Goal: Transaction & Acquisition: Book appointment/travel/reservation

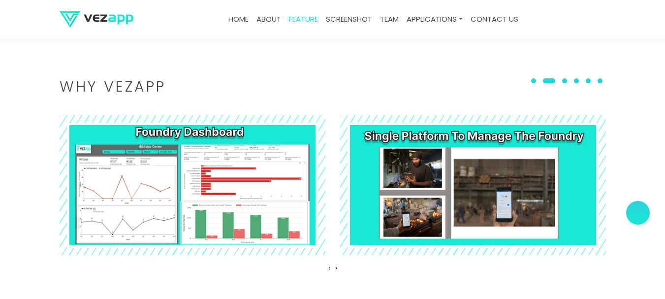
scroll to position [1143, 0]
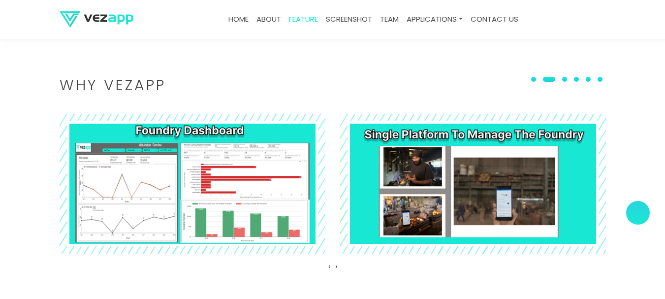
click at [136, 89] on h2 "Why VEZAPP" at bounding box center [333, 85] width 547 height 14
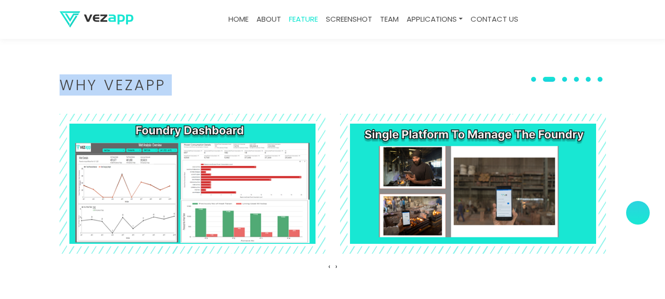
click at [136, 89] on h2 "Why VEZAPP" at bounding box center [333, 85] width 547 height 14
copy body "Why VEZAPP ‹ ›"
click at [193, 96] on div "Why VEZAPP" at bounding box center [332, 93] width 561 height 30
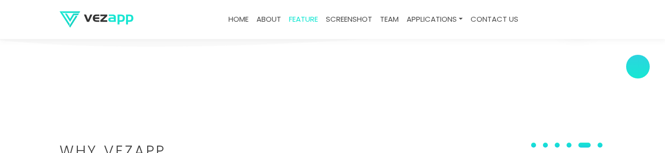
scroll to position [964, 0]
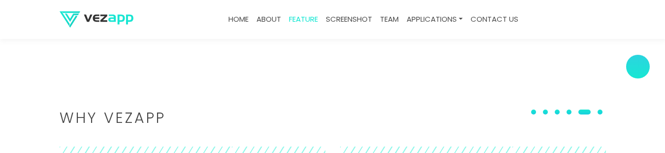
click at [156, 116] on h2 "Why VEZAPP" at bounding box center [333, 118] width 547 height 14
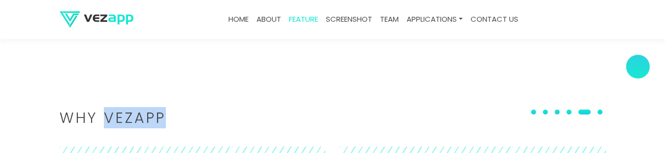
click at [156, 116] on h2 "Why VEZAPP" at bounding box center [333, 118] width 547 height 14
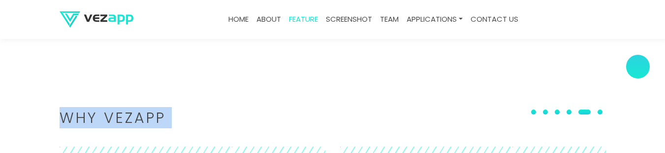
drag, startPoint x: 156, startPoint y: 116, endPoint x: 187, endPoint y: 114, distance: 30.6
click at [157, 116] on h2 "Why VEZAPP" at bounding box center [333, 118] width 547 height 14
click at [187, 113] on h2 "Why VEZAPP" at bounding box center [333, 118] width 547 height 14
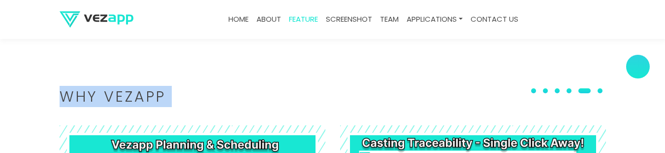
scroll to position [996, 0]
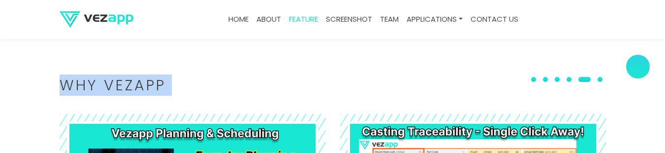
click at [190, 94] on div "Why VEZAPP" at bounding box center [332, 93] width 561 height 30
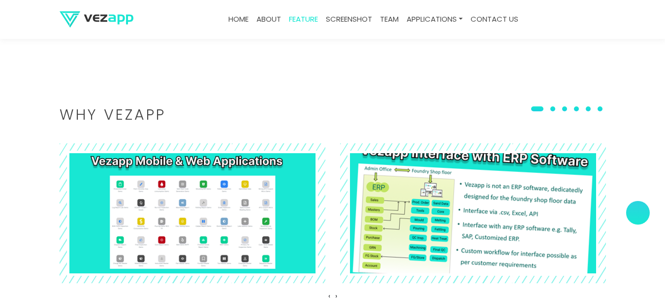
scroll to position [1143, 0]
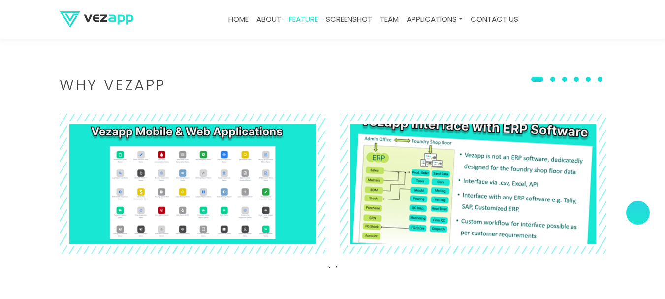
drag, startPoint x: 438, startPoint y: 162, endPoint x: 361, endPoint y: 170, distance: 77.3
click at [361, 170] on img at bounding box center [473, 183] width 290 height 153
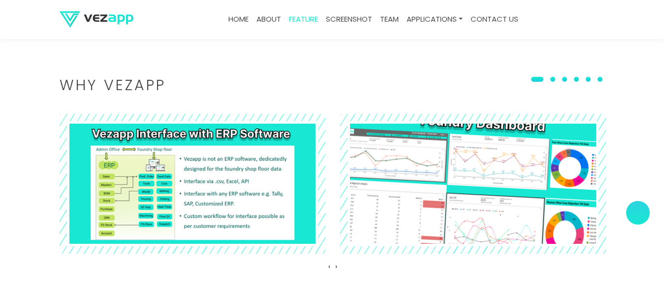
click at [483, 196] on img at bounding box center [473, 183] width 290 height 153
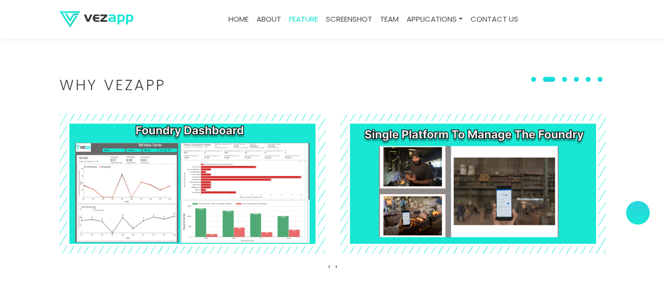
drag, startPoint x: 162, startPoint y: 82, endPoint x: 207, endPoint y: 294, distance: 216.6
click at [207, 294] on section "Why VEZAPP ‹ ›" at bounding box center [332, 176] width 665 height 295
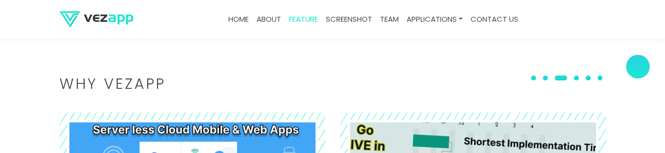
scroll to position [996, 0]
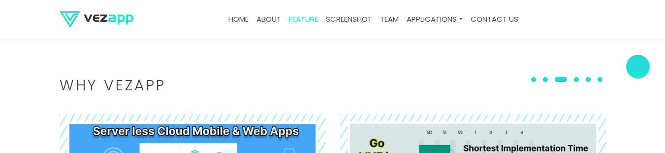
click at [535, 79] on span at bounding box center [533, 79] width 5 height 5
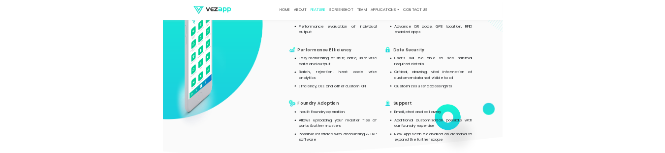
scroll to position [913, 0]
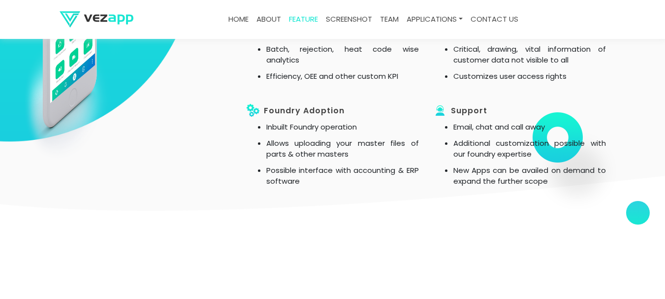
drag, startPoint x: 573, startPoint y: 164, endPoint x: 583, endPoint y: 116, distance: 49.4
drag, startPoint x: 583, startPoint y: 116, endPoint x: 592, endPoint y: 115, distance: 8.9
drag, startPoint x: 592, startPoint y: 115, endPoint x: 599, endPoint y: 118, distance: 7.5
drag, startPoint x: 599, startPoint y: 118, endPoint x: 615, endPoint y: 111, distance: 17.5
click at [624, 109] on section "features of vez app FOUNDRY Accountability Data you generate – Data you enter O…" at bounding box center [332, 34] width 665 height 450
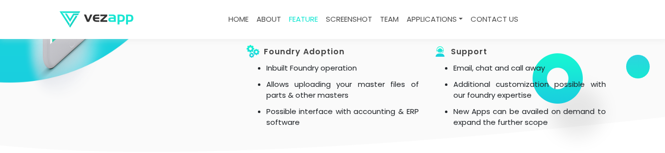
scroll to position [815, 0]
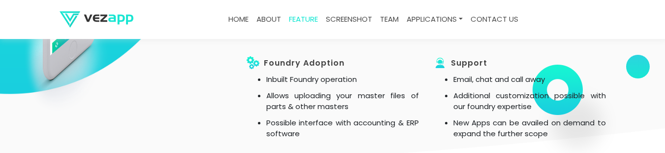
drag, startPoint x: 579, startPoint y: 54, endPoint x: 657, endPoint y: 91, distance: 87.2
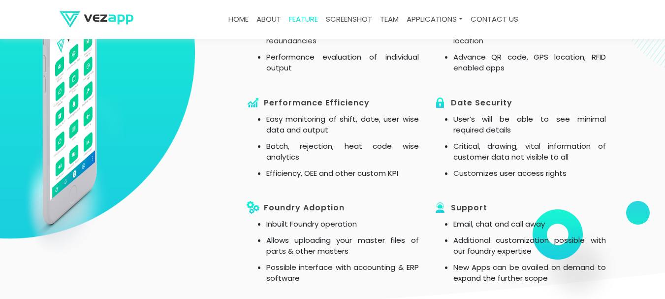
scroll to position [880, 0]
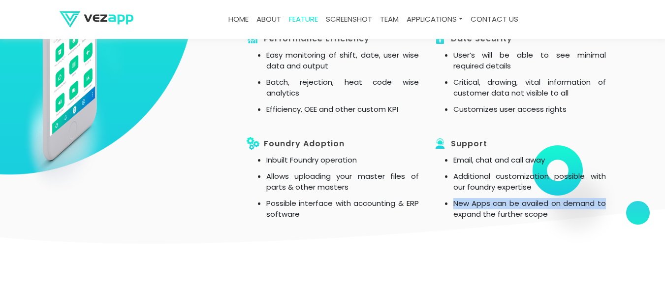
drag, startPoint x: 572, startPoint y: 189, endPoint x: 654, endPoint y: 199, distance: 82.9
click at [654, 199] on section "features of vez app FOUNDRY Accountability Data you generate – Data you enter O…" at bounding box center [332, 67] width 665 height 450
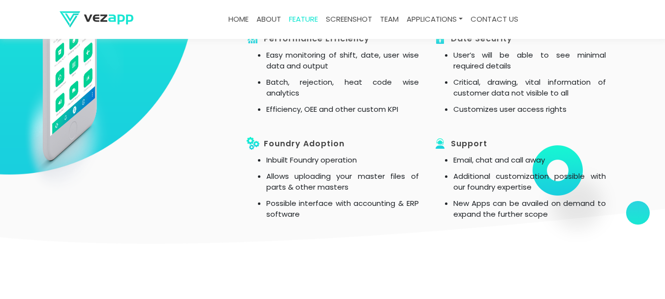
click at [566, 149] on h3 "support" at bounding box center [520, 144] width 172 height 14
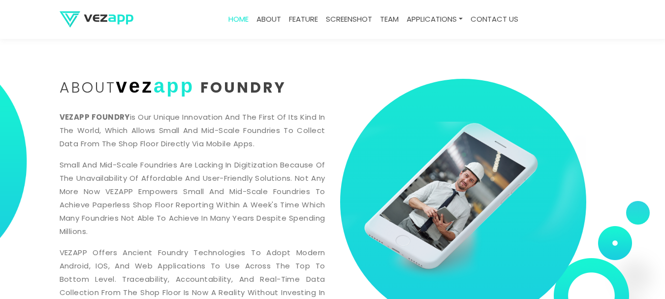
scroll to position [328, 0]
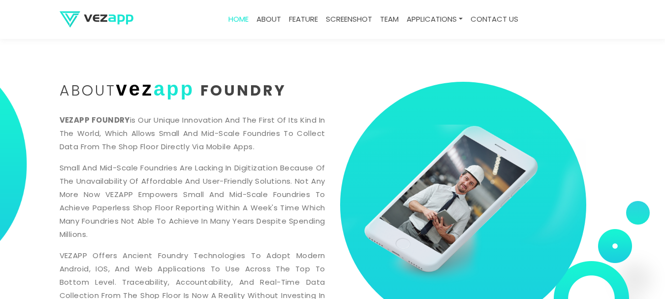
click at [451, 202] on img at bounding box center [463, 205] width 246 height 170
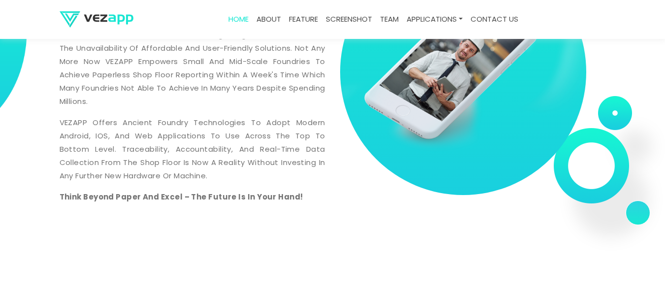
scroll to position [459, 0]
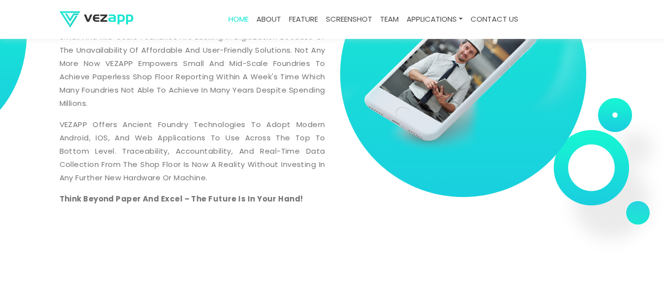
click at [621, 153] on img at bounding box center [608, 193] width 109 height 123
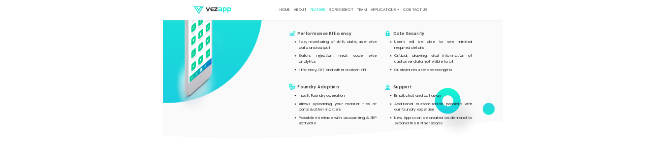
scroll to position [919, 0]
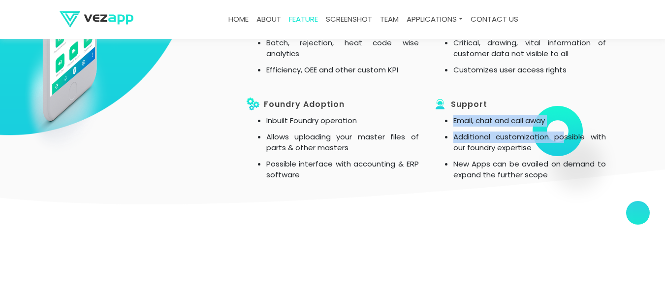
drag, startPoint x: 566, startPoint y: 81, endPoint x: 569, endPoint y: 138, distance: 57.2
click at [569, 139] on ul "Real Time Data Allows to submit data offline No dependency on server, physical …" at bounding box center [520, 34] width 172 height 294
click at [557, 99] on h3 "support" at bounding box center [520, 105] width 172 height 14
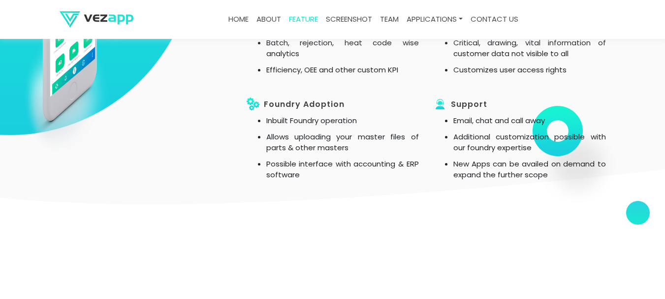
click at [467, 125] on li "Email, chat and call away" at bounding box center [530, 120] width 153 height 11
click at [482, 122] on li "Email, chat and call away" at bounding box center [530, 120] width 153 height 11
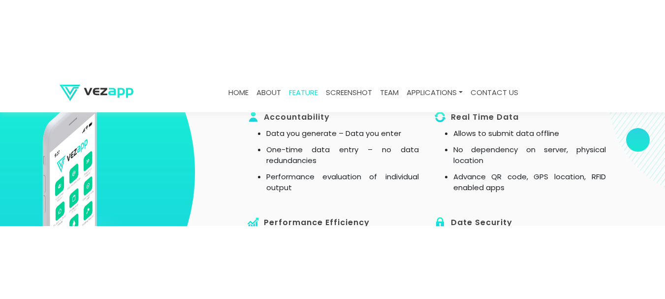
scroll to position [624, 0]
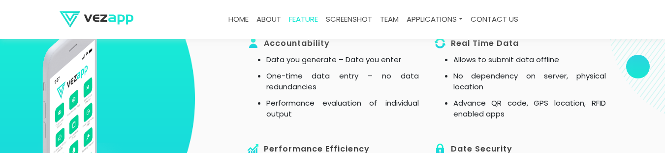
click at [292, 60] on li "Data you generate – Data you enter" at bounding box center [342, 59] width 153 height 11
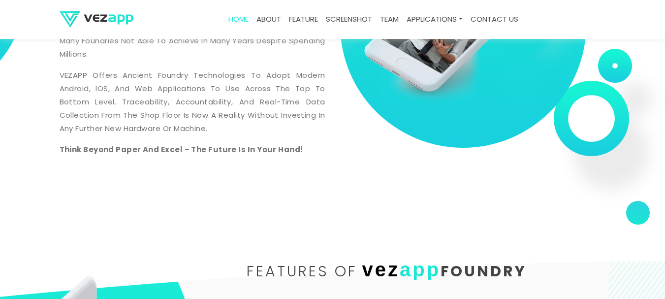
scroll to position [394, 0]
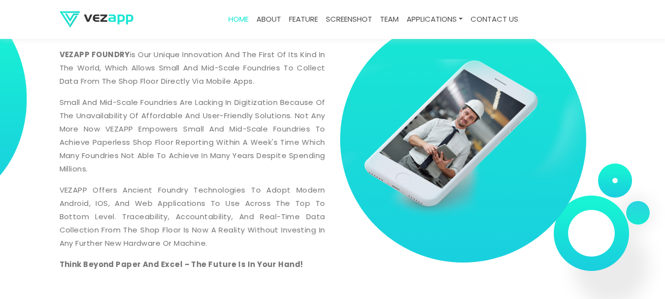
drag, startPoint x: 408, startPoint y: 59, endPoint x: 370, endPoint y: 148, distance: 96.9
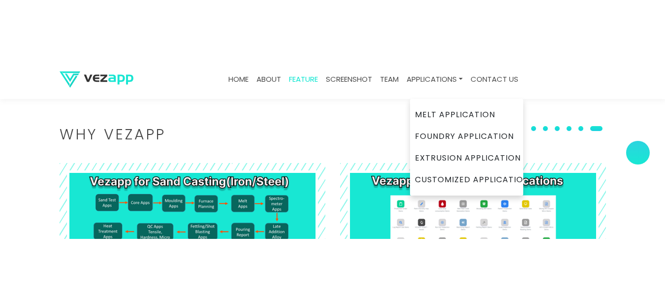
scroll to position [1153, 0]
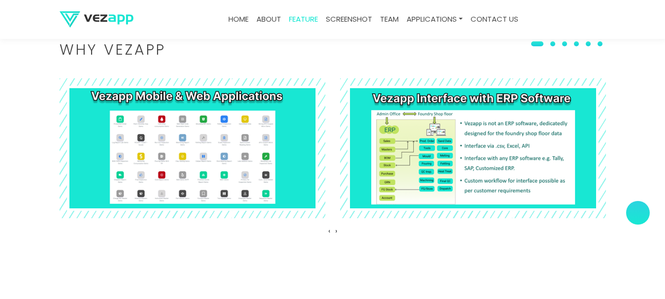
scroll to position [1153, 0]
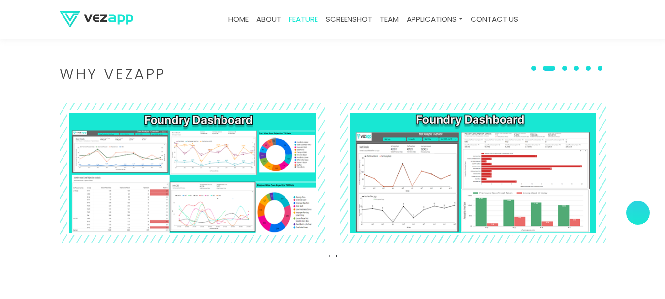
click at [543, 66] on button at bounding box center [549, 69] width 19 height 10
click at [537, 64] on button at bounding box center [534, 69] width 12 height 10
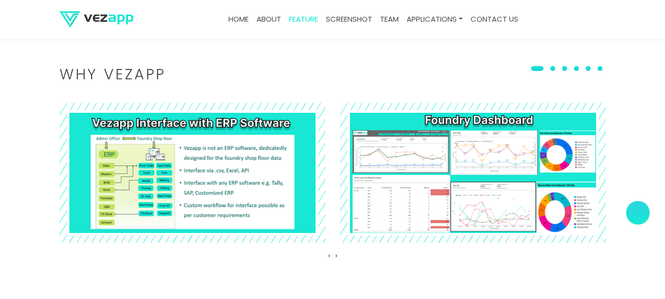
click at [0, 140] on section "Why VEZAPP ‹ ›" at bounding box center [332, 165] width 665 height 295
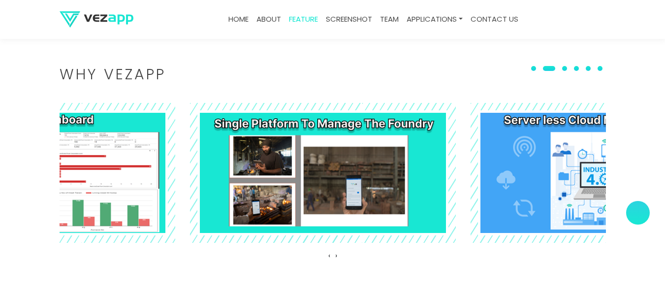
drag, startPoint x: 436, startPoint y: 187, endPoint x: 0, endPoint y: 188, distance: 435.8
click at [9, 188] on section "Why VEZAPP ‹ ›" at bounding box center [332, 165] width 665 height 295
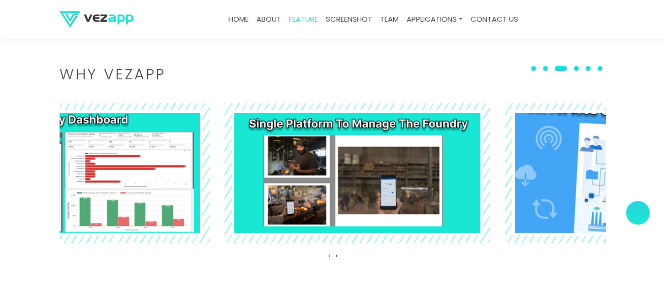
drag, startPoint x: 175, startPoint y: 167, endPoint x: 605, endPoint y: 198, distance: 431.1
click at [574, 187] on img at bounding box center [638, 172] width 290 height 153
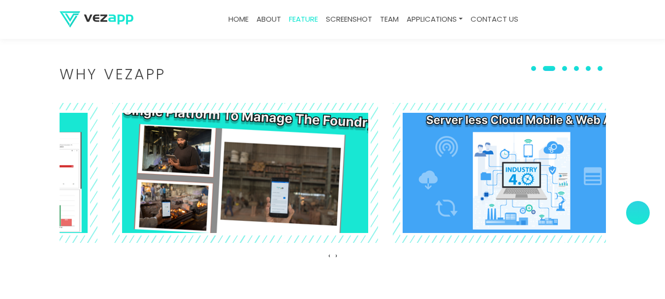
drag, startPoint x: 547, startPoint y: 173, endPoint x: 313, endPoint y: 180, distance: 233.5
click at [313, 180] on img at bounding box center [245, 172] width 290 height 153
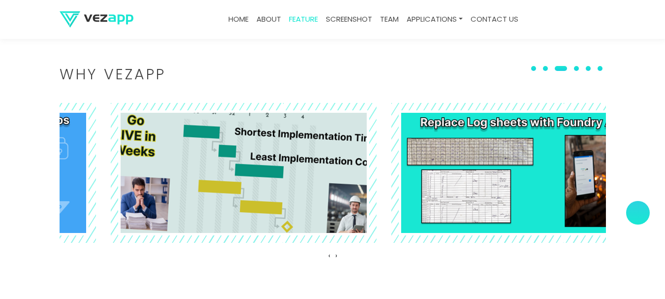
drag, startPoint x: 541, startPoint y: 175, endPoint x: 294, endPoint y: 165, distance: 247.4
click at [294, 165] on img at bounding box center [243, 172] width 290 height 153
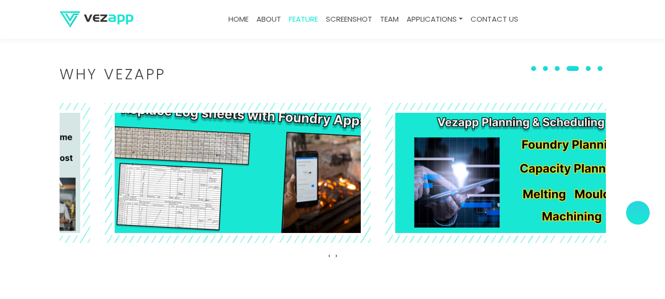
drag, startPoint x: 541, startPoint y: 170, endPoint x: 304, endPoint y: 172, distance: 236.4
click at [304, 172] on img at bounding box center [238, 172] width 290 height 153
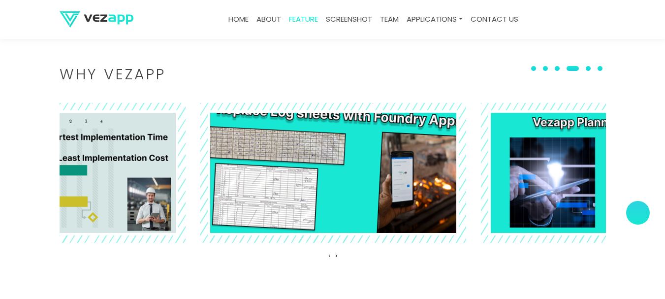
drag, startPoint x: 325, startPoint y: 180, endPoint x: 604, endPoint y: 180, distance: 279.7
click at [466, 180] on div at bounding box center [333, 173] width 266 height 140
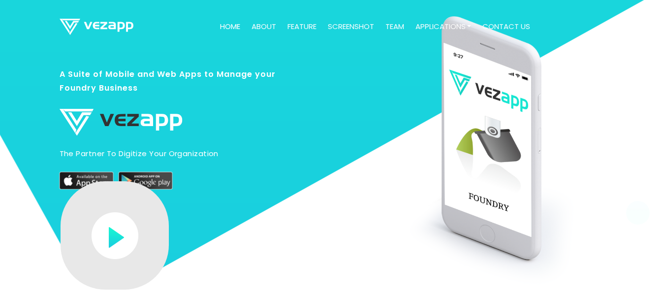
scroll to position [0, 0]
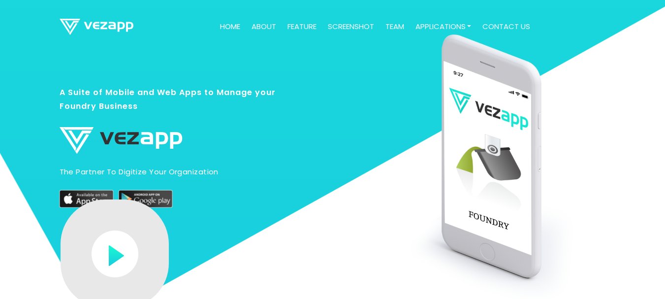
drag, startPoint x: 495, startPoint y: 125, endPoint x: 477, endPoint y: 174, distance: 52.0
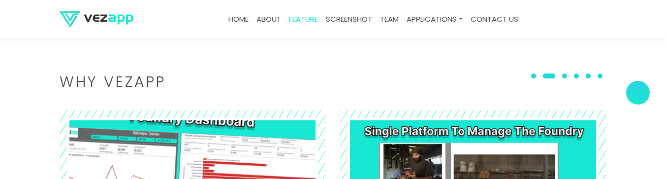
scroll to position [1012, 0]
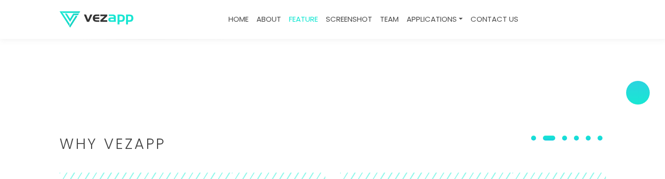
click at [536, 139] on span at bounding box center [533, 137] width 5 height 5
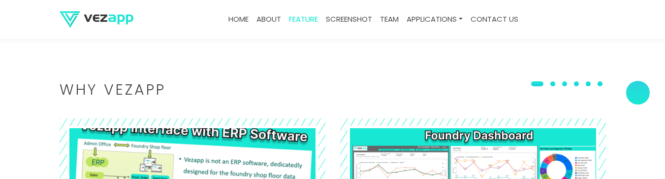
scroll to position [1077, 0]
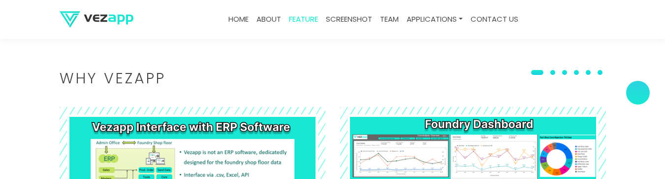
click at [124, 72] on h2 "Why VEZAPP" at bounding box center [333, 78] width 547 height 14
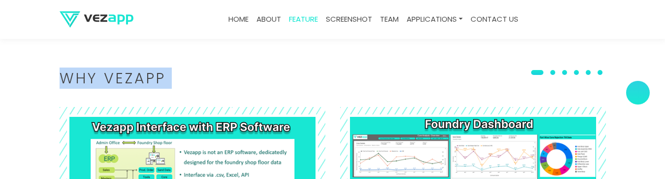
click at [124, 72] on h2 "Why VEZAPP" at bounding box center [333, 78] width 547 height 14
copy body "Why VEZAPP ‹ ›"
click at [258, 62] on section "Why VEZAPP ‹ ›" at bounding box center [332, 169] width 665 height 295
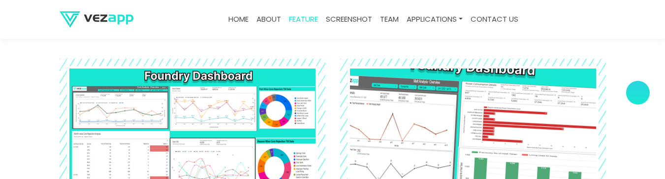
scroll to position [1045, 0]
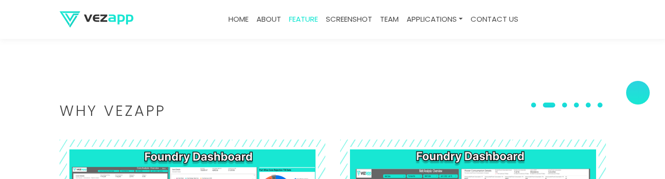
click at [540, 103] on button at bounding box center [534, 105] width 12 height 10
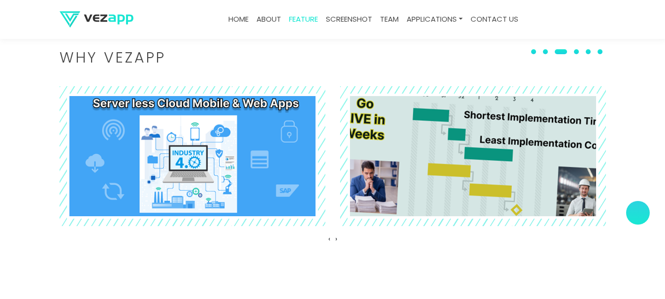
scroll to position [1116, 0]
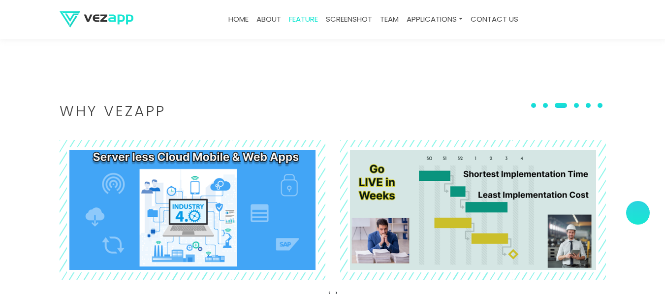
click at [548, 107] on span at bounding box center [545, 105] width 5 height 5
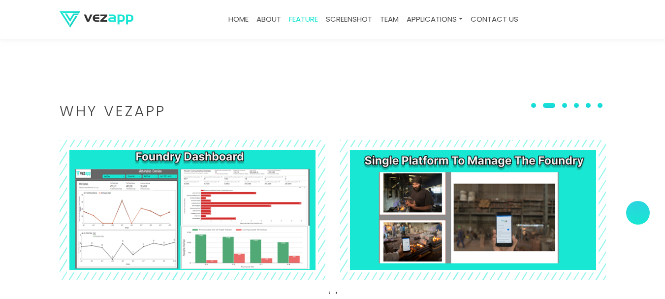
drag, startPoint x: 323, startPoint y: 176, endPoint x: 275, endPoint y: 47, distance: 137.1
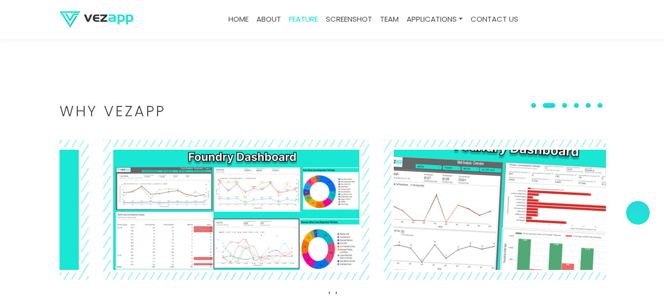
drag, startPoint x: 212, startPoint y: 188, endPoint x: 537, endPoint y: 216, distance: 325.8
click at [537, 216] on img at bounding box center [517, 209] width 290 height 153
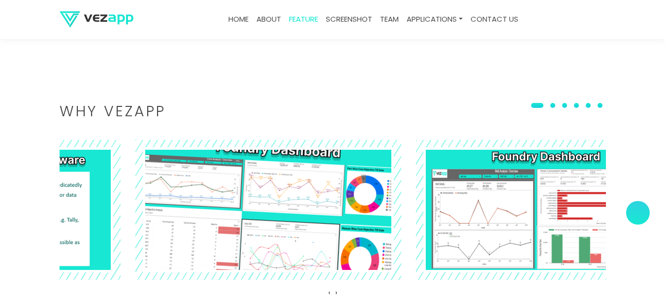
drag, startPoint x: 404, startPoint y: 225, endPoint x: 162, endPoint y: 228, distance: 241.8
click at [162, 228] on img at bounding box center [268, 209] width 290 height 153
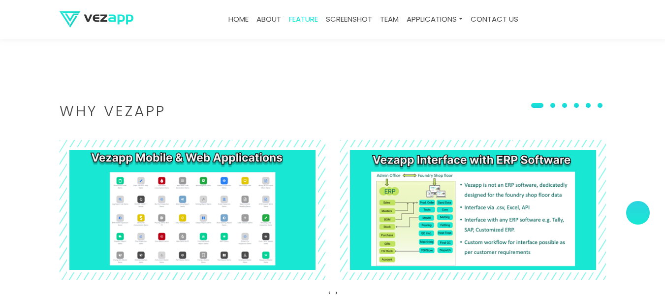
scroll to position [1149, 0]
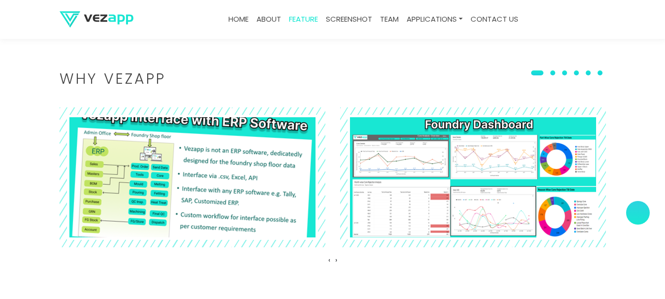
drag, startPoint x: 249, startPoint y: 113, endPoint x: 288, endPoint y: 113, distance: 39.4
click at [288, 113] on div at bounding box center [193, 177] width 266 height 140
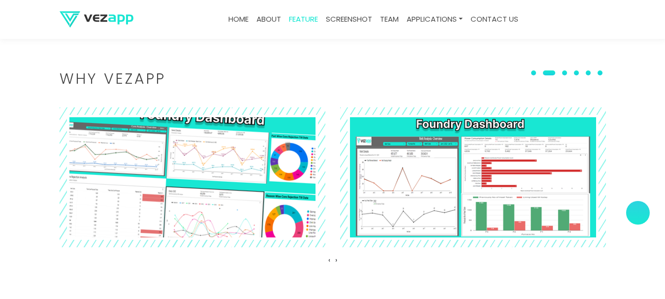
click at [257, 153] on img at bounding box center [192, 176] width 290 height 153
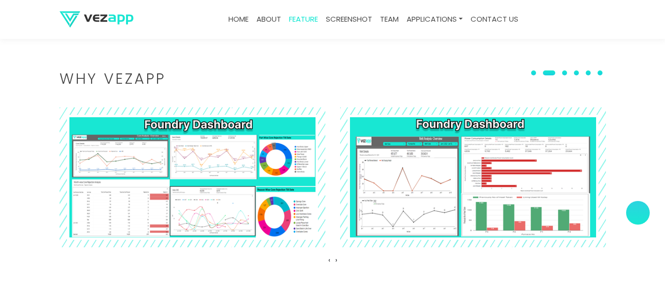
click at [534, 73] on button at bounding box center [534, 73] width 12 height 10
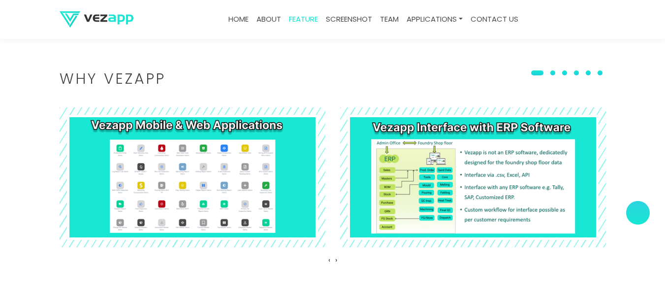
click at [534, 73] on button at bounding box center [537, 73] width 19 height 10
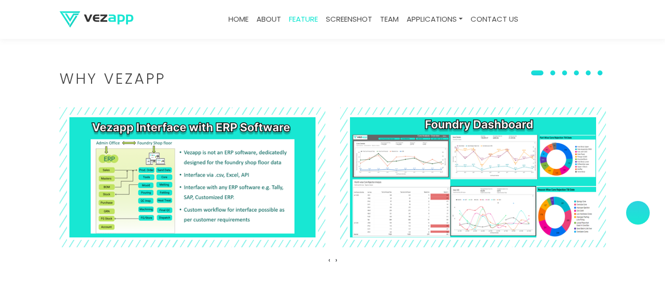
drag, startPoint x: 192, startPoint y: 149, endPoint x: 9, endPoint y: 153, distance: 183.2
click at [3, 152] on section "Why VEZAPP ‹ ›" at bounding box center [332, 170] width 665 height 295
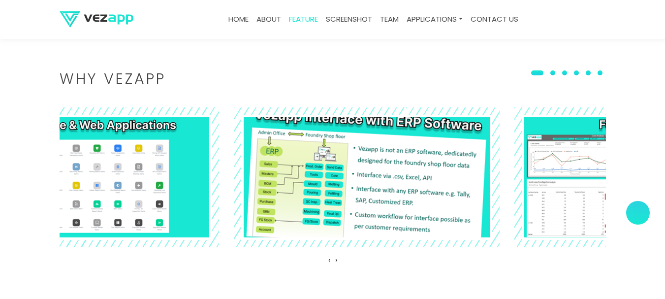
drag, startPoint x: 161, startPoint y: 154, endPoint x: 384, endPoint y: 175, distance: 224.5
click at [384, 175] on img at bounding box center [367, 176] width 290 height 153
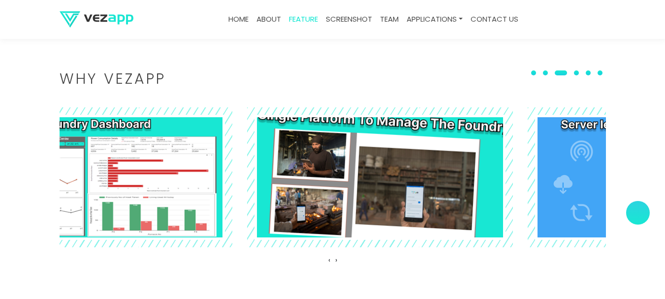
drag, startPoint x: 245, startPoint y: 159, endPoint x: 433, endPoint y: 171, distance: 188.0
click at [433, 171] on img at bounding box center [380, 176] width 290 height 153
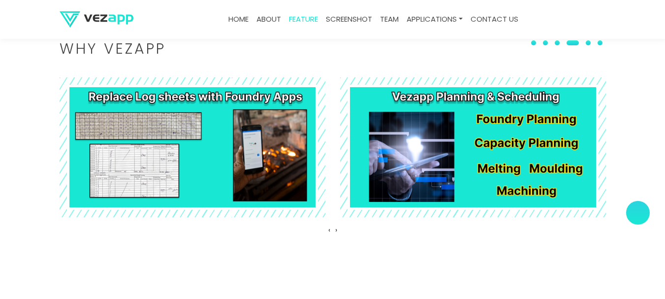
scroll to position [1182, 0]
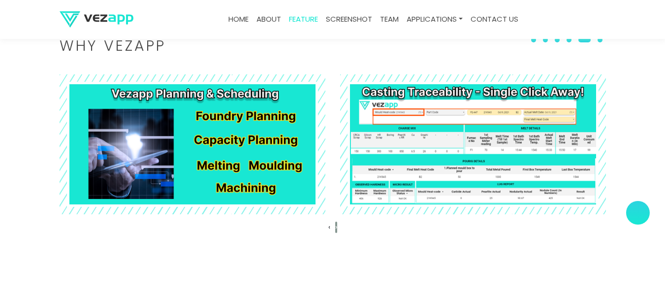
click at [337, 229] on span "›" at bounding box center [336, 227] width 2 height 10
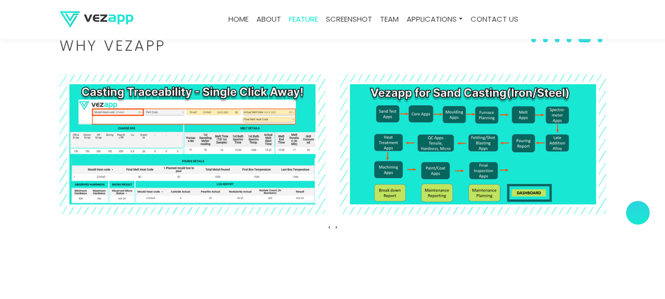
click at [364, 238] on section "Why VEZAPP ‹ ›" at bounding box center [332, 137] width 665 height 295
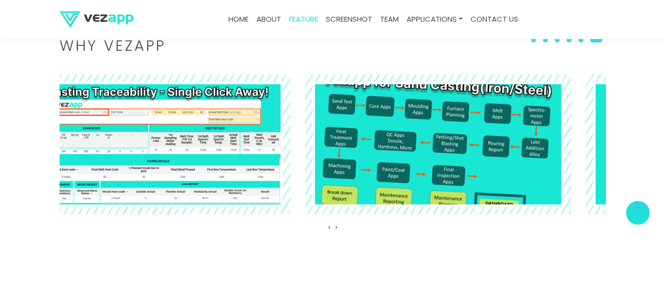
drag, startPoint x: 270, startPoint y: 128, endPoint x: 581, endPoint y: 137, distance: 311.4
click at [581, 137] on img at bounding box center [438, 143] width 290 height 153
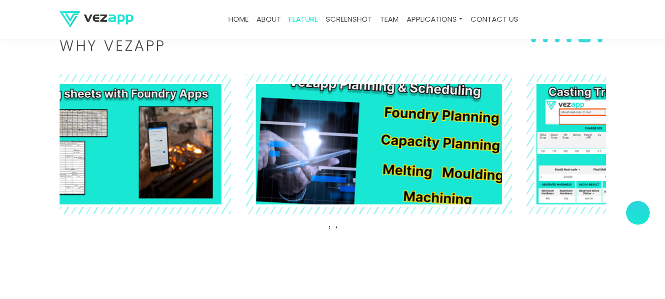
drag, startPoint x: 294, startPoint y: 147, endPoint x: 486, endPoint y: 148, distance: 192.6
click at [486, 148] on img at bounding box center [379, 143] width 290 height 153
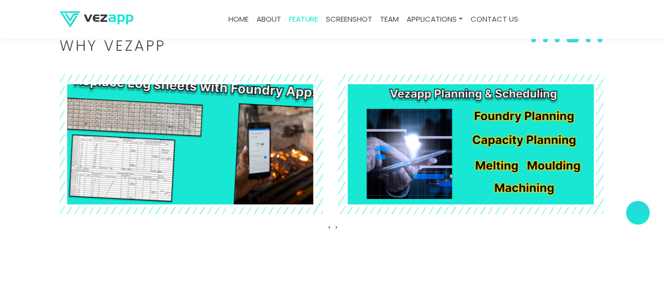
drag, startPoint x: 319, startPoint y: 163, endPoint x: 569, endPoint y: 187, distance: 251.9
click at [316, 187] on div at bounding box center [190, 145] width 251 height 126
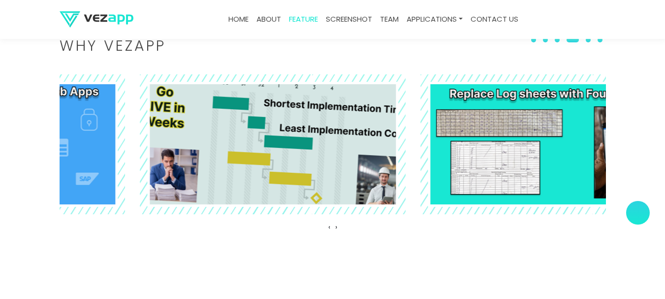
drag, startPoint x: 355, startPoint y: 179, endPoint x: 381, endPoint y: 173, distance: 26.4
click at [418, 179] on img at bounding box center [273, 143] width 290 height 153
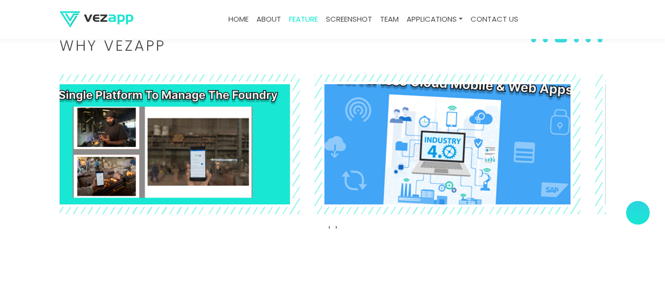
drag, startPoint x: 197, startPoint y: 150, endPoint x: 456, endPoint y: 150, distance: 258.1
click at [456, 150] on img at bounding box center [447, 143] width 290 height 153
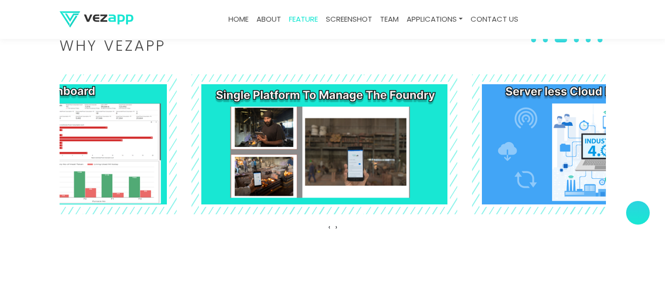
drag, startPoint x: 329, startPoint y: 148, endPoint x: 487, endPoint y: 163, distance: 158.8
click at [483, 160] on div at bounding box center [613, 144] width 6456 height 140
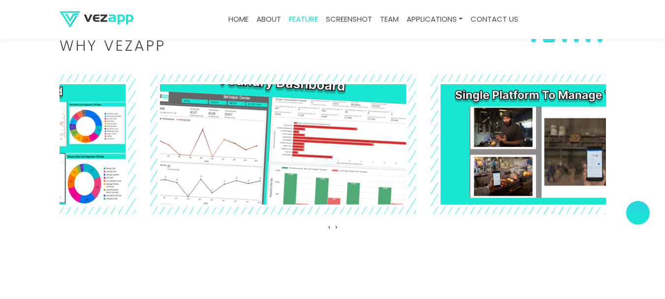
drag, startPoint x: 240, startPoint y: 167, endPoint x: 356, endPoint y: 170, distance: 116.3
click at [356, 170] on img at bounding box center [283, 143] width 290 height 153
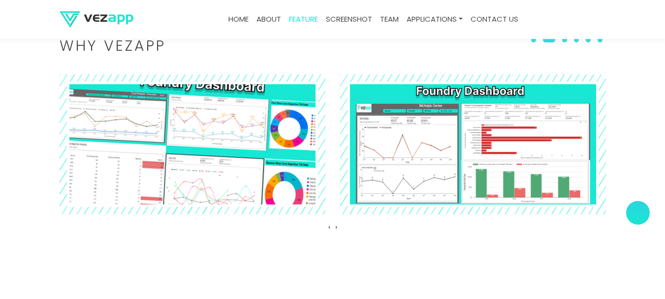
drag, startPoint x: 157, startPoint y: 170, endPoint x: 429, endPoint y: 170, distance: 272.3
click at [337, 170] on img at bounding box center [192, 143] width 290 height 153
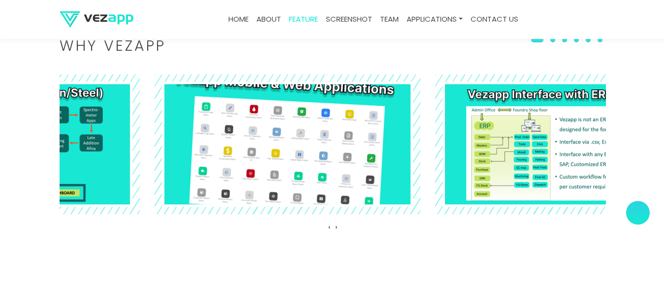
drag, startPoint x: 260, startPoint y: 172, endPoint x: 313, endPoint y: 175, distance: 53.2
click at [313, 175] on img at bounding box center [287, 143] width 290 height 153
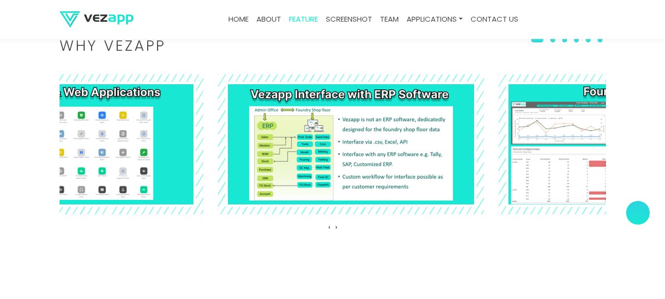
drag, startPoint x: 171, startPoint y: 176, endPoint x: 462, endPoint y: 189, distance: 291.3
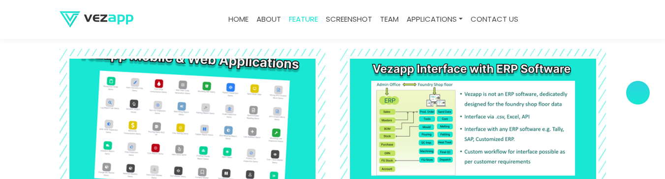
scroll to position [1143, 0]
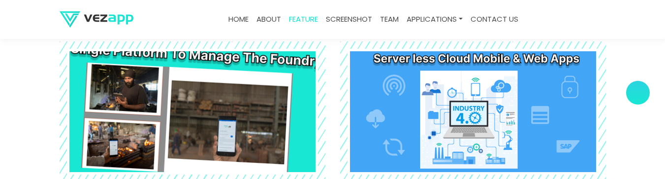
click at [211, 95] on img at bounding box center [192, 111] width 290 height 153
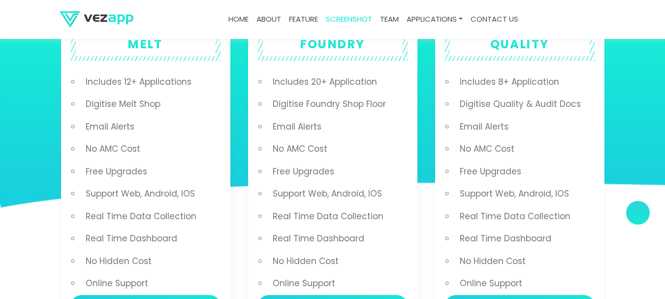
scroll to position [1838, 0]
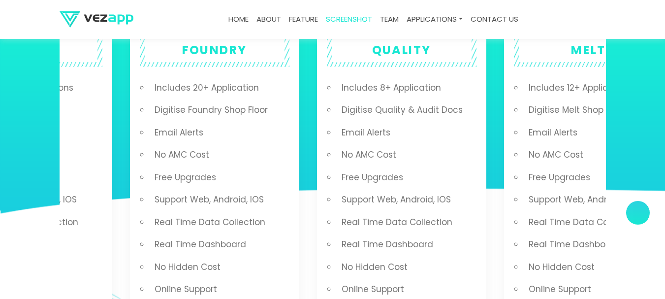
drag, startPoint x: 353, startPoint y: 128, endPoint x: 277, endPoint y: 128, distance: 75.8
click at [277, 128] on li "Email Alerts" at bounding box center [220, 133] width 140 height 23
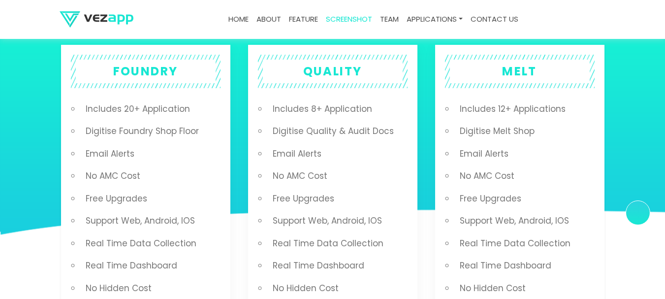
scroll to position [1806, 0]
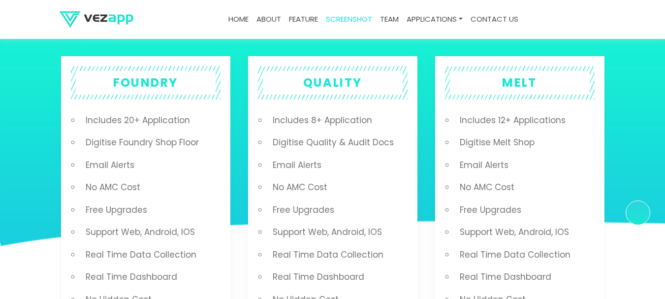
drag, startPoint x: 339, startPoint y: 69, endPoint x: 339, endPoint y: 82, distance: 13.3
click at [339, 82] on div "QUALITY" at bounding box center [333, 82] width 150 height 33
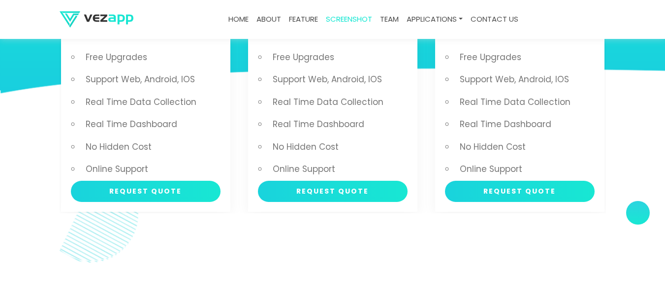
scroll to position [1970, 0]
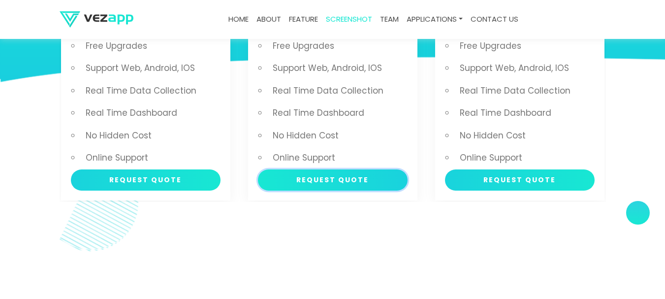
click at [358, 175] on button "Request Quote" at bounding box center [333, 179] width 150 height 21
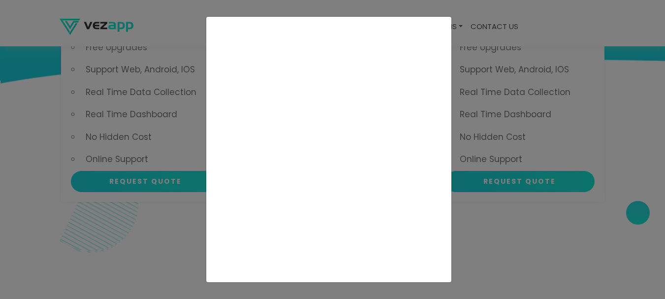
scroll to position [2003, 0]
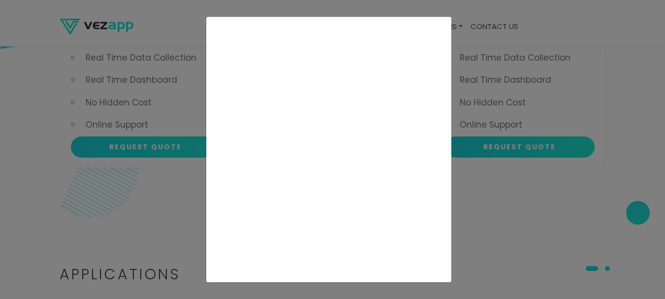
click at [11, 163] on div at bounding box center [332, 149] width 665 height 299
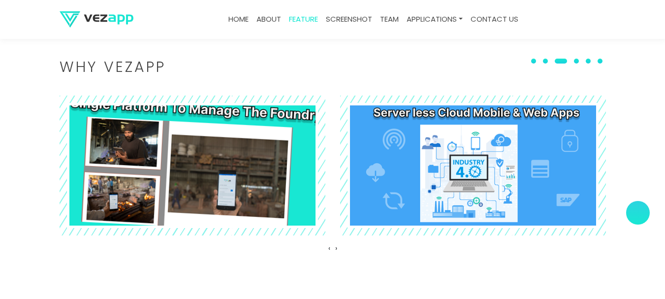
scroll to position [1153, 0]
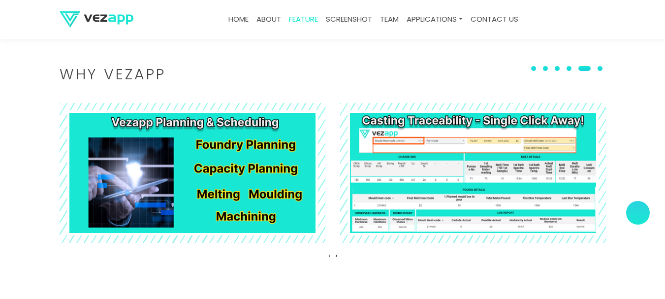
click at [0, 163] on section "Why VEZAPP ‹ ›" at bounding box center [332, 165] width 665 height 295
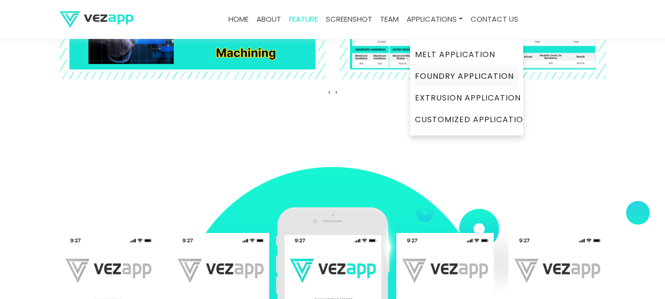
scroll to position [1317, 0]
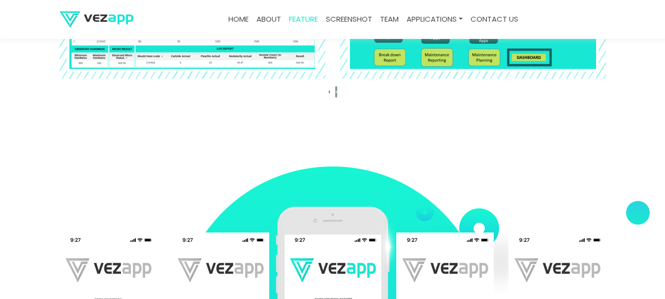
click at [337, 92] on span "›" at bounding box center [336, 91] width 2 height 10
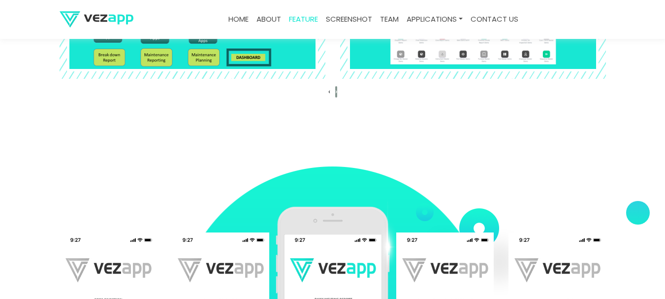
click at [337, 92] on span "›" at bounding box center [336, 91] width 2 height 10
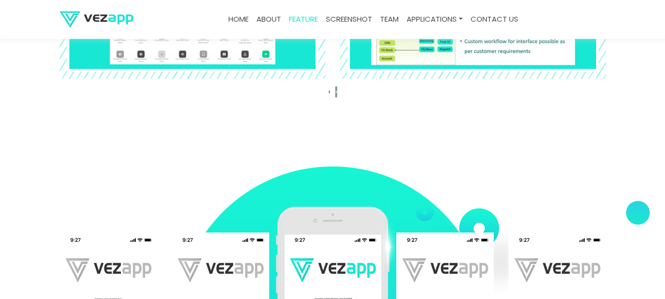
click at [337, 92] on span "›" at bounding box center [336, 91] width 2 height 10
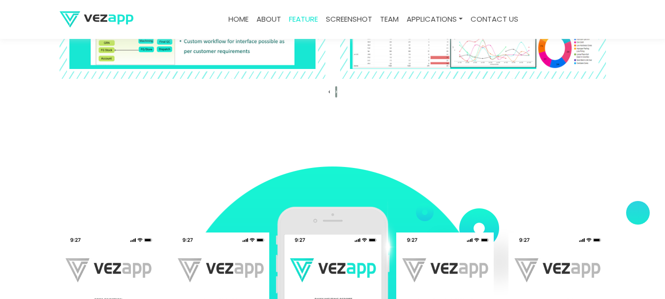
click at [337, 92] on span "›" at bounding box center [336, 91] width 2 height 10
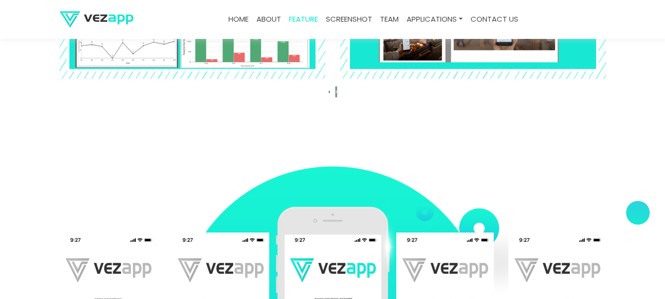
click at [337, 92] on span "›" at bounding box center [336, 91] width 2 height 10
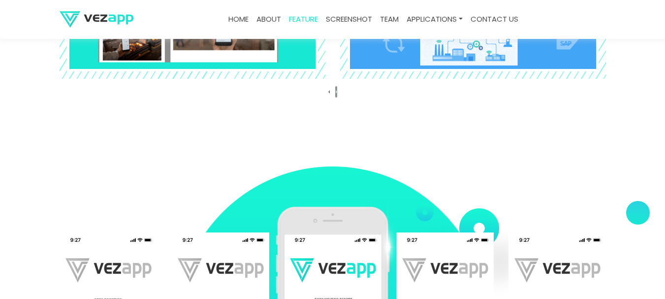
click at [337, 92] on span "›" at bounding box center [336, 91] width 2 height 10
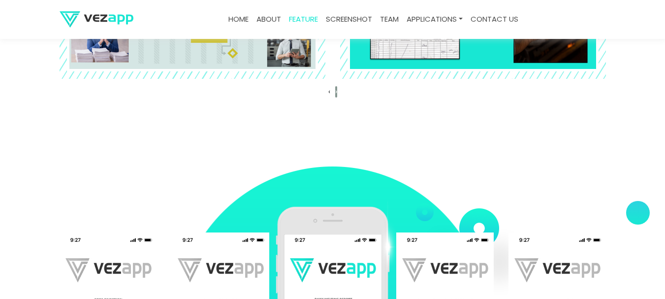
click at [337, 92] on span "›" at bounding box center [336, 91] width 2 height 10
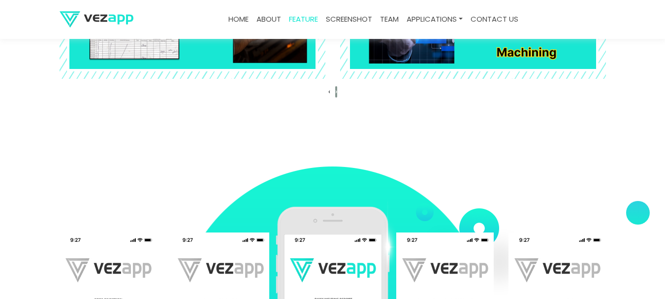
click at [337, 95] on span "›" at bounding box center [336, 91] width 2 height 10
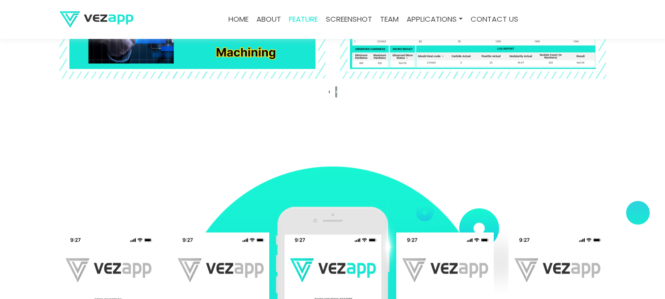
click at [337, 95] on span "›" at bounding box center [336, 91] width 2 height 10
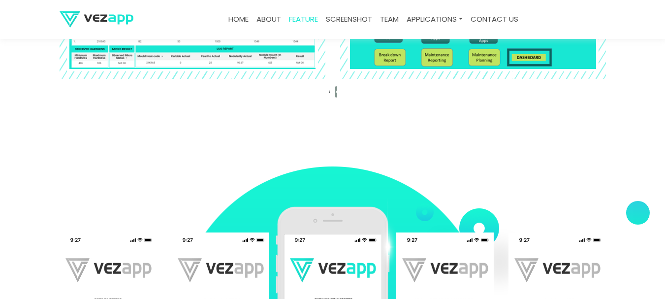
click at [337, 95] on span "›" at bounding box center [336, 91] width 2 height 10
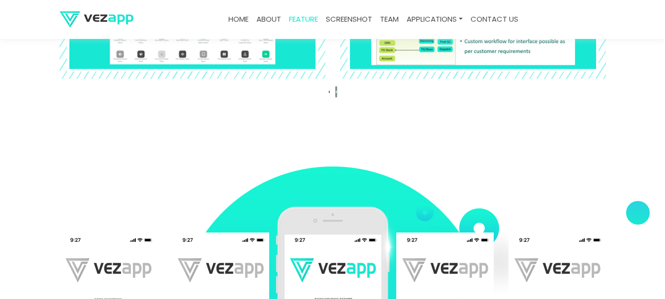
click at [337, 95] on span "›" at bounding box center [336, 91] width 2 height 10
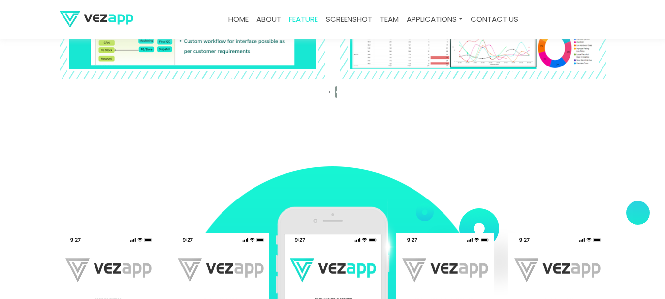
click at [337, 95] on span "›" at bounding box center [336, 91] width 2 height 10
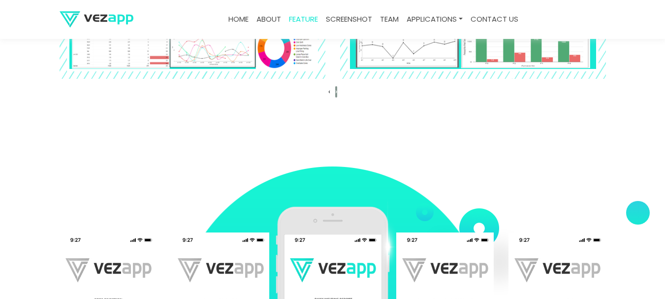
click at [337, 95] on span "›" at bounding box center [336, 91] width 2 height 10
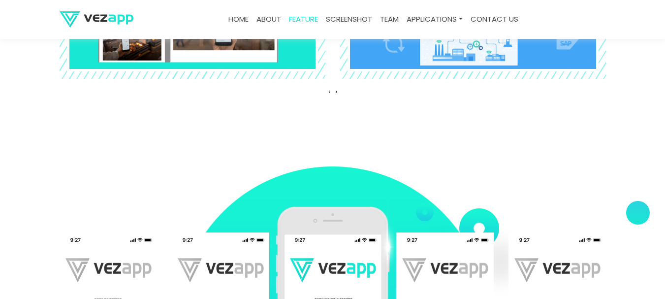
click at [340, 113] on section "Why VEZAPP ‹ ›" at bounding box center [332, 1] width 665 height 295
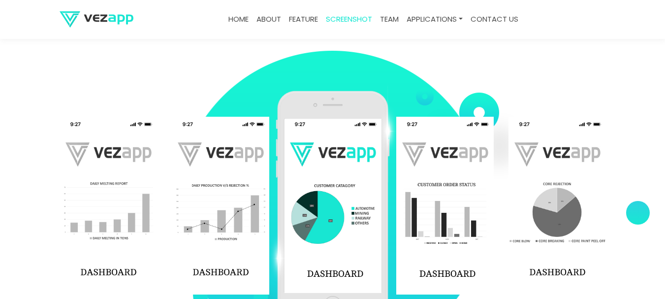
scroll to position [1449, 0]
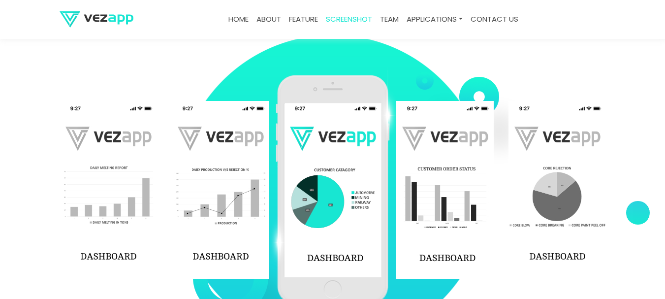
drag, startPoint x: 415, startPoint y: 150, endPoint x: 262, endPoint y: 160, distance: 153.5
click at [262, 160] on div at bounding box center [621, 190] width 1797 height 178
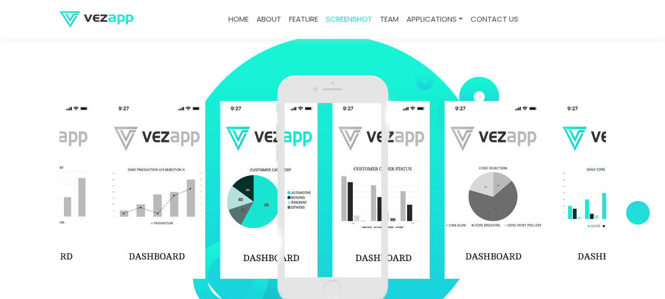
drag, startPoint x: 215, startPoint y: 157, endPoint x: 117, endPoint y: 157, distance: 98.0
click at [141, 162] on img at bounding box center [157, 190] width 98 height 178
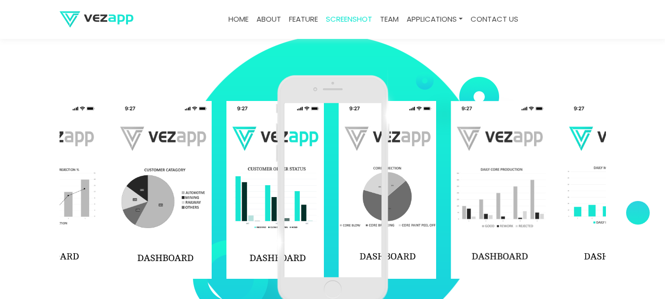
drag, startPoint x: 506, startPoint y: 165, endPoint x: 446, endPoint y: 172, distance: 60.5
click at [446, 172] on div at bounding box center [451, 190] width 1797 height 178
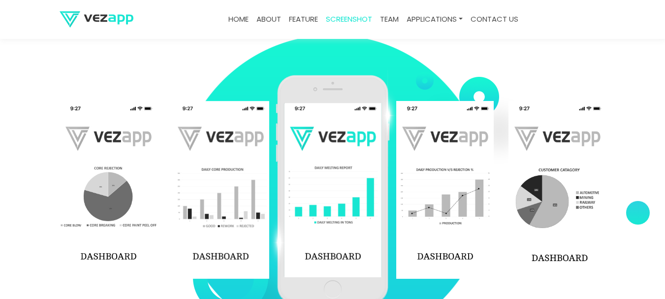
scroll to position [1481, 0]
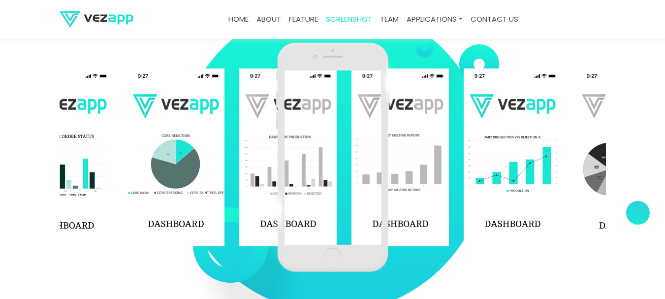
drag, startPoint x: 182, startPoint y: 159, endPoint x: 394, endPoint y: 193, distance: 214.5
click at [394, 193] on div "‹ ›" at bounding box center [333, 157] width 547 height 246
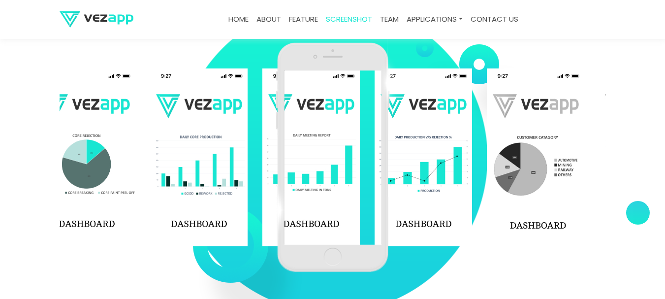
drag, startPoint x: 230, startPoint y: 181, endPoint x: 310, endPoint y: 197, distance: 80.9
click at [309, 197] on div "‹ ›" at bounding box center [333, 157] width 547 height 246
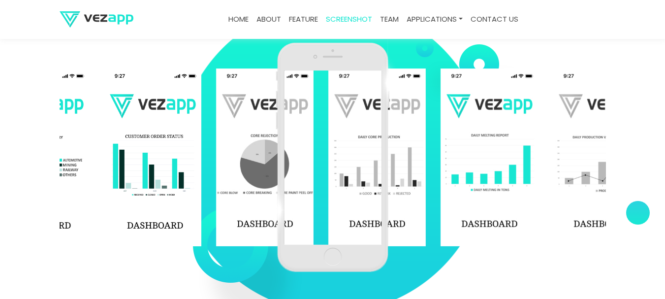
drag, startPoint x: 80, startPoint y: 153, endPoint x: 256, endPoint y: 185, distance: 179.3
click at [256, 185] on img at bounding box center [265, 157] width 98 height 178
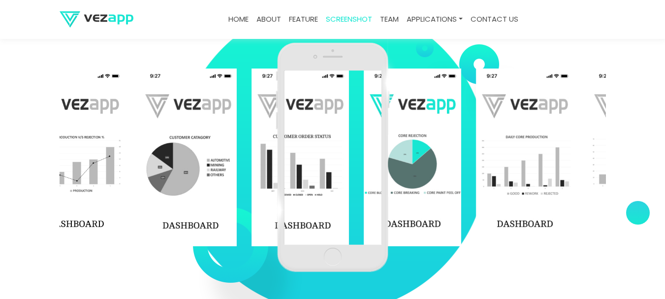
drag, startPoint x: 211, startPoint y: 177, endPoint x: 299, endPoint y: 192, distance: 89.4
click at [299, 192] on div "‹ ›" at bounding box center [333, 157] width 547 height 246
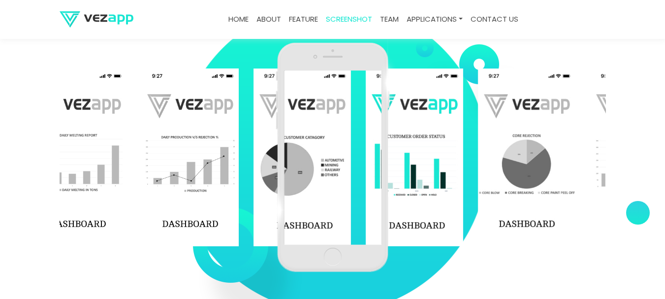
drag, startPoint x: 168, startPoint y: 182, endPoint x: 261, endPoint y: 199, distance: 94.2
click at [261, 199] on div at bounding box center [590, 157] width 1797 height 178
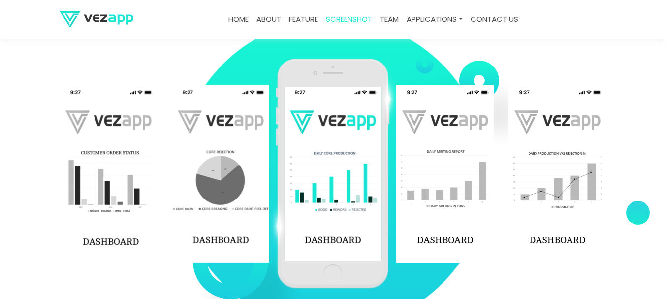
scroll to position [1449, 0]
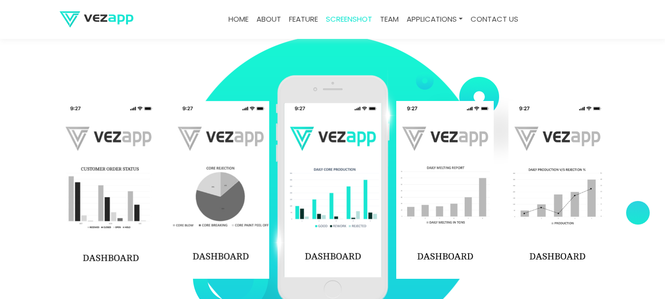
drag, startPoint x: 352, startPoint y: 51, endPoint x: 426, endPoint y: 74, distance: 78.0
click at [426, 74] on section "‹ ›" at bounding box center [332, 190] width 665 height 345
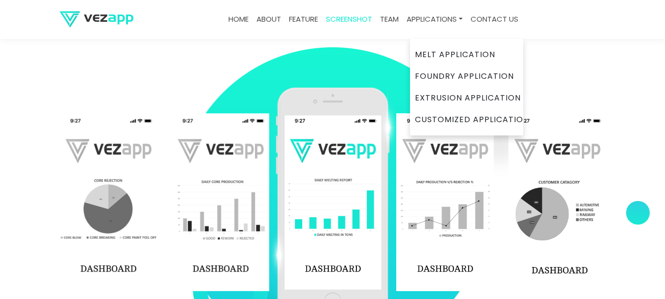
scroll to position [1448, 0]
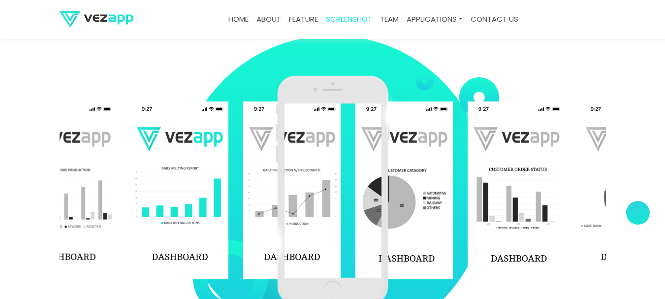
drag, startPoint x: 455, startPoint y: 165, endPoint x: 302, endPoint y: 183, distance: 154.2
click at [302, 183] on div "‹ ›" at bounding box center [333, 190] width 547 height 246
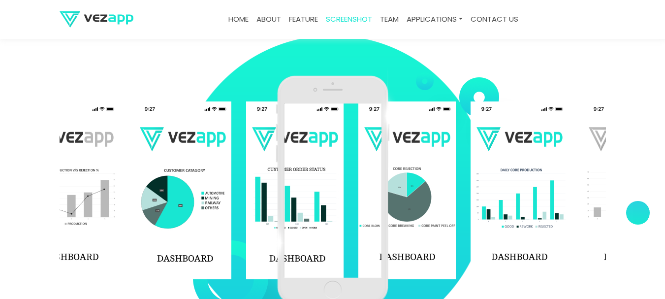
drag, startPoint x: 519, startPoint y: 188, endPoint x: 342, endPoint y: 195, distance: 176.9
click at [343, 195] on div "‹ ›" at bounding box center [333, 190] width 547 height 246
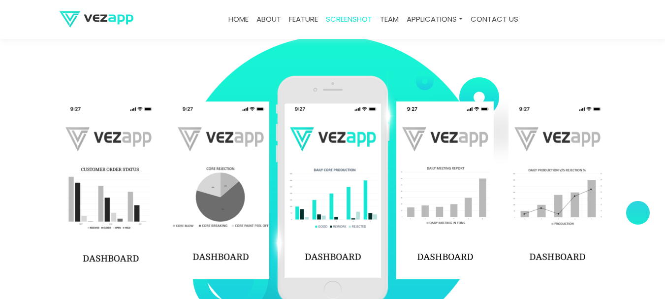
drag, startPoint x: 136, startPoint y: 159, endPoint x: 374, endPoint y: 170, distance: 238.1
click at [374, 170] on div "‹ ›" at bounding box center [333, 190] width 547 height 246
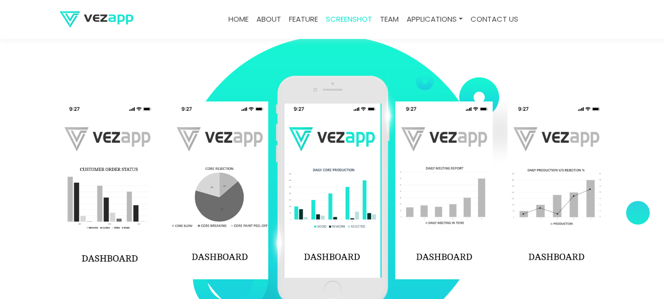
drag, startPoint x: 235, startPoint y: 156, endPoint x: 463, endPoint y: 184, distance: 230.3
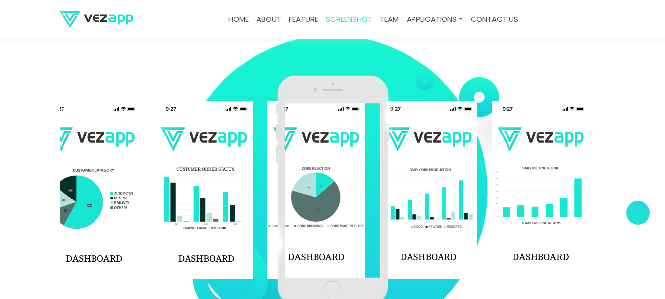
drag, startPoint x: 151, startPoint y: 182, endPoint x: 260, endPoint y: 202, distance: 110.2
click at [249, 195] on div at bounding box center [379, 190] width 1797 height 178
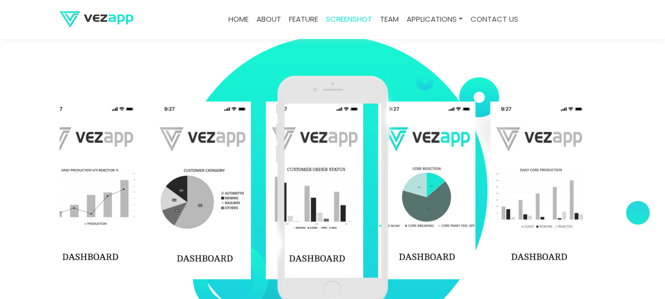
drag, startPoint x: 166, startPoint y: 192, endPoint x: 248, endPoint y: 201, distance: 81.9
click at [262, 198] on div at bounding box center [490, 190] width 1797 height 178
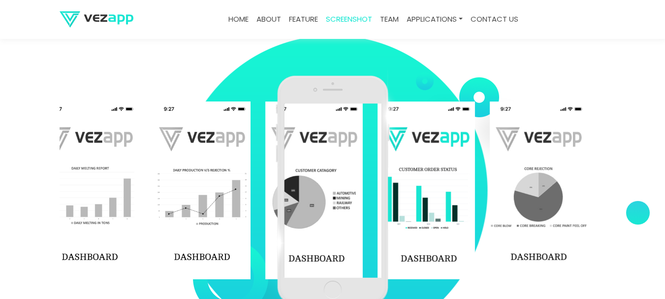
drag, startPoint x: 206, startPoint y: 195, endPoint x: 281, endPoint y: 212, distance: 76.9
click at [281, 212] on div "‹ ›" at bounding box center [333, 190] width 547 height 246
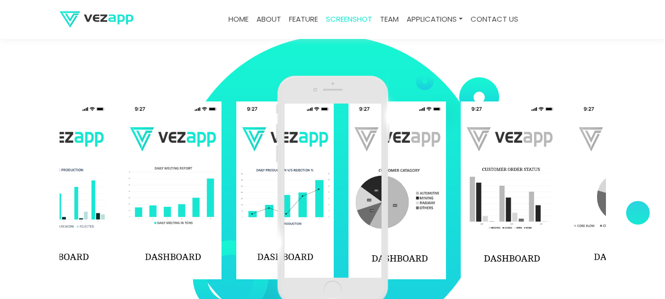
drag, startPoint x: 260, startPoint y: 220, endPoint x: 302, endPoint y: 231, distance: 44.3
click at [301, 230] on div "‹ ›" at bounding box center [333, 190] width 547 height 246
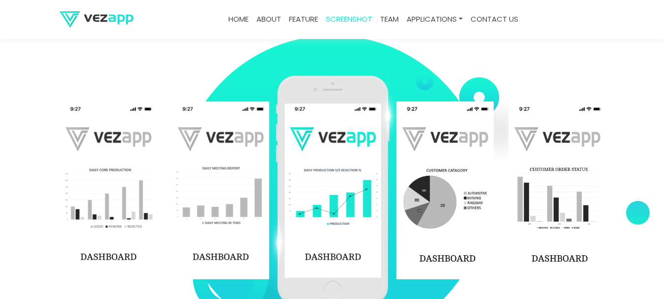
click at [322, 236] on div "‹ ›" at bounding box center [333, 190] width 547 height 246
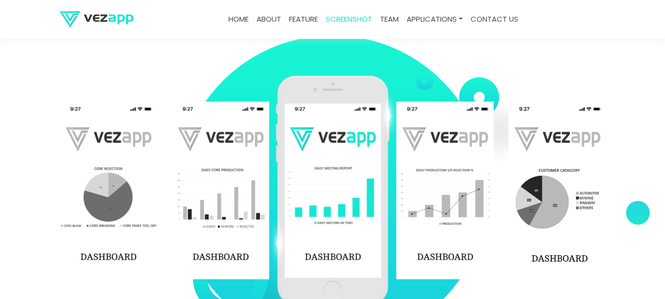
click at [303, 241] on div "‹ ›" at bounding box center [333, 190] width 547 height 246
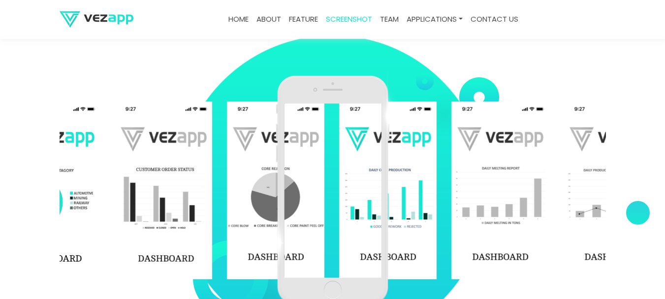
drag, startPoint x: 195, startPoint y: 209, endPoint x: 254, endPoint y: 220, distance: 60.1
click at [278, 225] on div "‹ ›" at bounding box center [333, 190] width 547 height 246
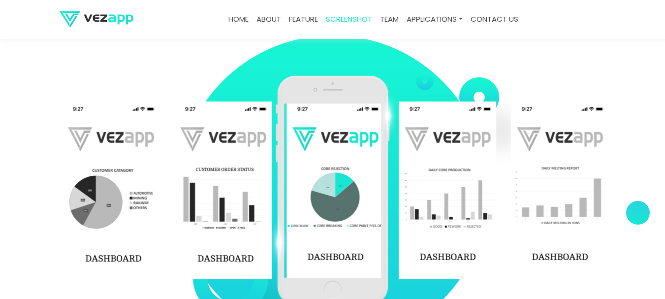
drag, startPoint x: 259, startPoint y: 219, endPoint x: 244, endPoint y: 211, distance: 17.0
click at [299, 219] on div "‹ ›" at bounding box center [333, 190] width 547 height 246
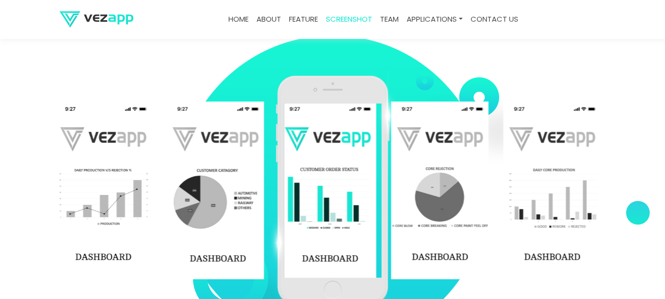
drag, startPoint x: 239, startPoint y: 210, endPoint x: 310, endPoint y: 210, distance: 70.9
click at [303, 208] on div "‹ ›" at bounding box center [333, 190] width 547 height 246
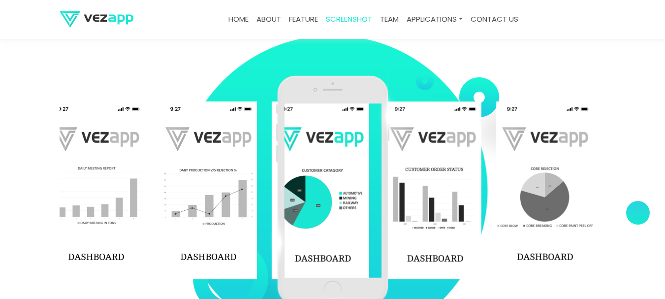
drag, startPoint x: 266, startPoint y: 205, endPoint x: 332, endPoint y: 215, distance: 66.2
click at [350, 216] on div "‹ ›" at bounding box center [333, 190] width 547 height 246
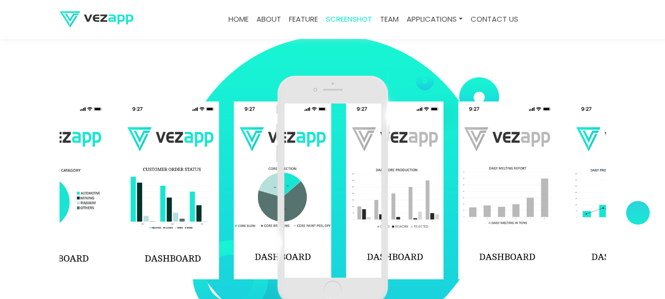
drag, startPoint x: 201, startPoint y: 190, endPoint x: 498, endPoint y: 224, distance: 298.4
click at [495, 224] on img at bounding box center [507, 190] width 98 height 178
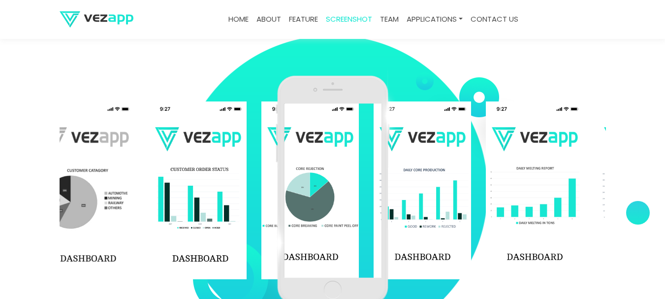
drag, startPoint x: 135, startPoint y: 196, endPoint x: 337, endPoint y: 234, distance: 205.4
click at [337, 234] on div "‹ ›" at bounding box center [333, 190] width 547 height 246
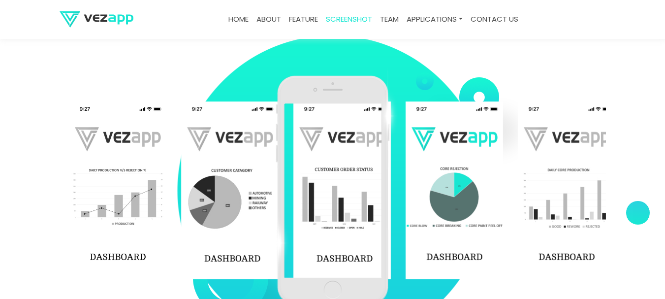
drag, startPoint x: 253, startPoint y: 180, endPoint x: 337, endPoint y: 187, distance: 84.5
click at [337, 187] on div "‹ ›" at bounding box center [333, 190] width 547 height 246
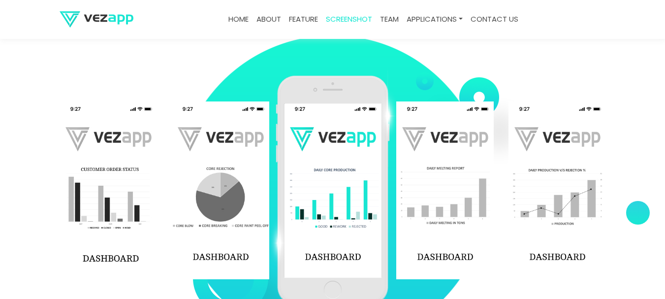
drag, startPoint x: 258, startPoint y: 179, endPoint x: 330, endPoint y: 196, distance: 73.8
click at [330, 196] on div "‹ ›" at bounding box center [333, 190] width 547 height 246
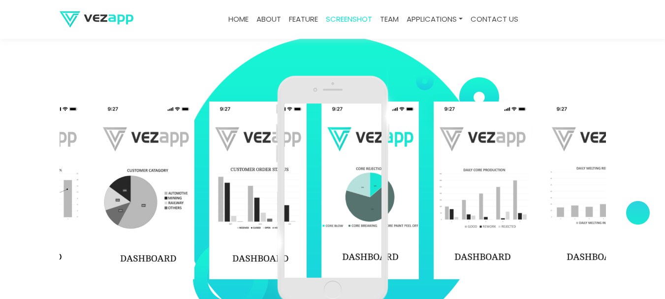
drag, startPoint x: 266, startPoint y: 184, endPoint x: 323, endPoint y: 193, distance: 57.3
click at [323, 193] on div "‹ ›" at bounding box center [333, 190] width 547 height 246
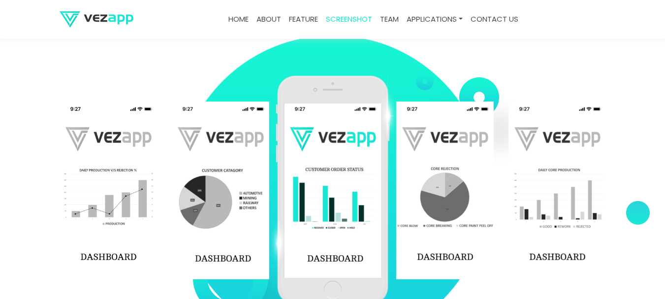
drag, startPoint x: 199, startPoint y: 179, endPoint x: 296, endPoint y: 201, distance: 99.5
click at [331, 201] on div "‹ ›" at bounding box center [333, 190] width 547 height 246
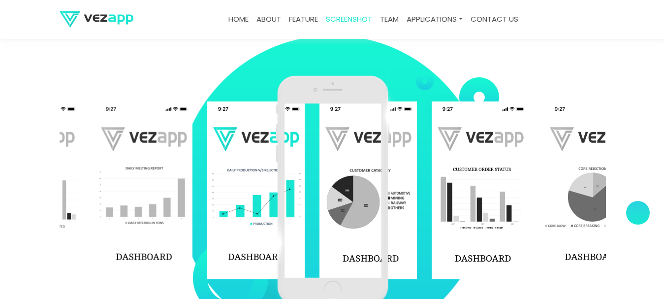
drag, startPoint x: 219, startPoint y: 189, endPoint x: 368, endPoint y: 202, distance: 149.9
click at [368, 202] on div "‹ ›" at bounding box center [333, 190] width 547 height 246
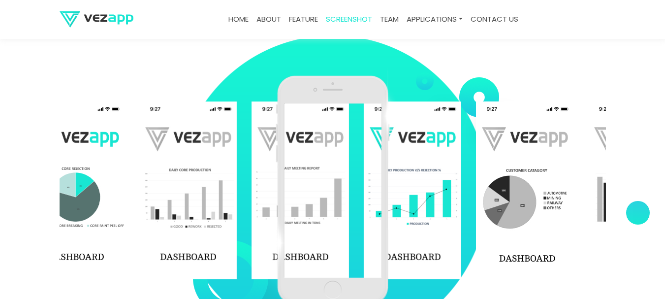
drag, startPoint x: 247, startPoint y: 198, endPoint x: 341, endPoint y: 209, distance: 94.7
click at [341, 209] on div "‹ ›" at bounding box center [333, 190] width 547 height 246
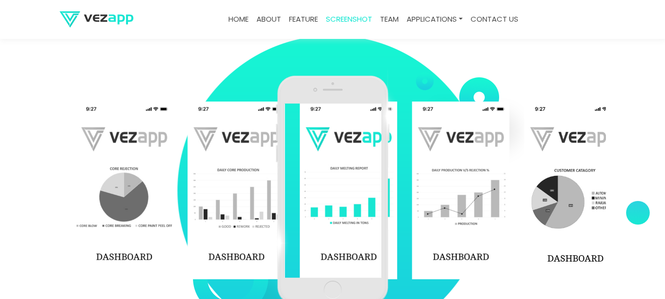
drag, startPoint x: 242, startPoint y: 200, endPoint x: 352, endPoint y: 210, distance: 110.3
click at [328, 209] on div "‹ ›" at bounding box center [333, 190] width 547 height 246
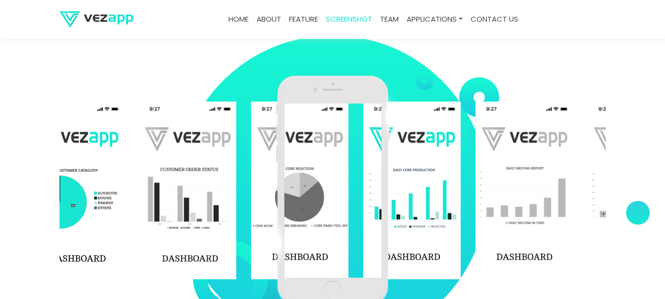
drag, startPoint x: 187, startPoint y: 214, endPoint x: 314, endPoint y: 235, distance: 128.8
click at [314, 233] on div "‹ ›" at bounding box center [333, 190] width 547 height 246
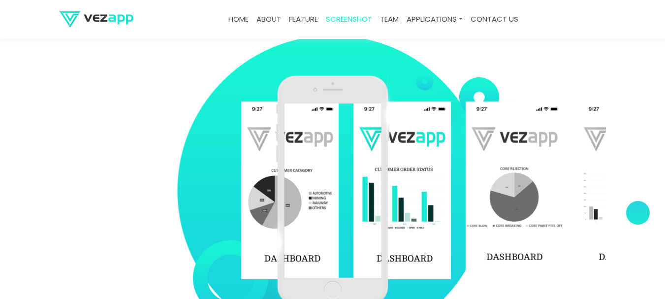
drag, startPoint x: 221, startPoint y: 233, endPoint x: 238, endPoint y: 240, distance: 18.6
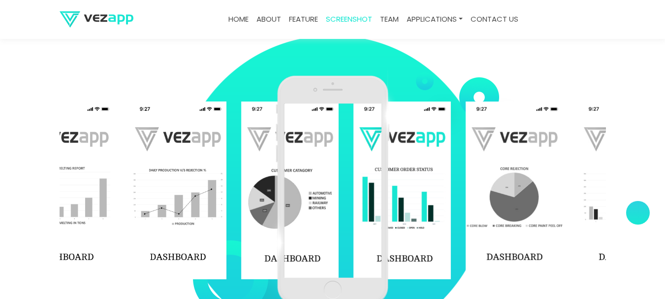
click at [237, 240] on div at bounding box center [578, 190] width 1797 height 178
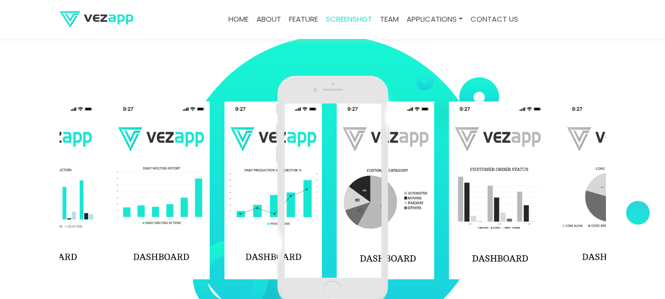
drag, startPoint x: 177, startPoint y: 230, endPoint x: 193, endPoint y: 236, distance: 17.3
click at [186, 231] on div at bounding box center [0, 190] width 1797 height 178
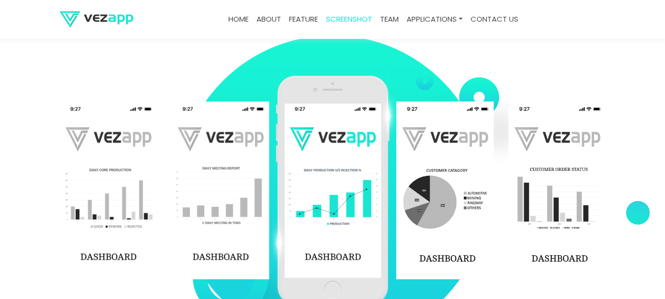
drag, startPoint x: 143, startPoint y: 223, endPoint x: 212, endPoint y: 235, distance: 70.4
click at [157, 234] on img at bounding box center [109, 190] width 98 height 178
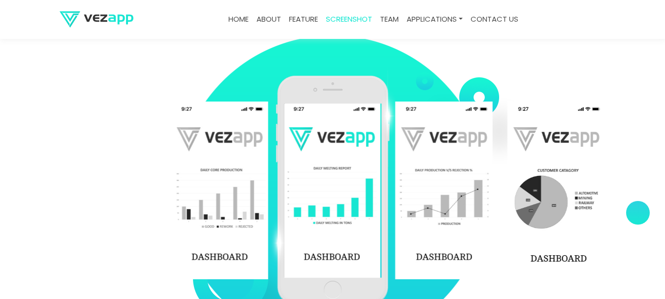
drag, startPoint x: 121, startPoint y: 218, endPoint x: 216, endPoint y: 235, distance: 96.1
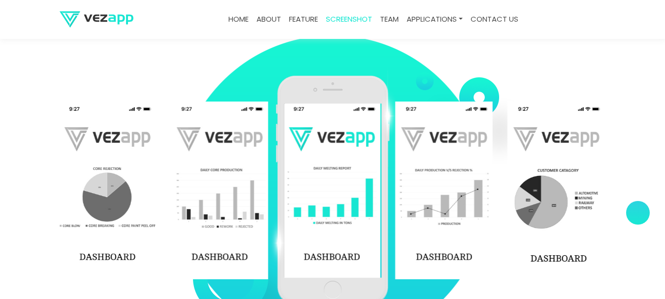
click at [156, 231] on img at bounding box center [107, 190] width 98 height 178
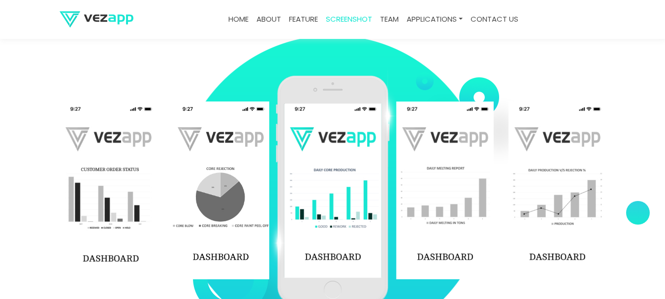
drag, startPoint x: 150, startPoint y: 225, endPoint x: 223, endPoint y: 237, distance: 74.0
click at [157, 237] on img at bounding box center [109, 190] width 98 height 178
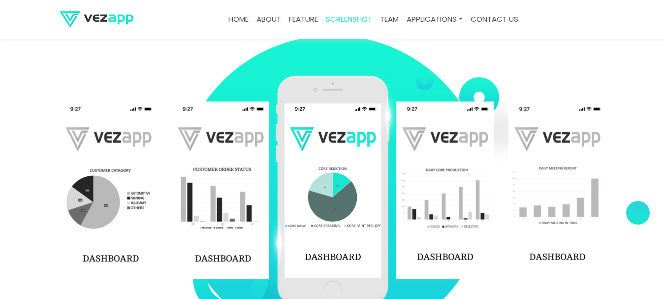
click at [240, 162] on img at bounding box center [221, 190] width 98 height 178
click at [237, 167] on img at bounding box center [221, 190] width 98 height 178
drag, startPoint x: 232, startPoint y: 177, endPoint x: 317, endPoint y: 189, distance: 85.9
click at [317, 189] on div "‹ ›" at bounding box center [333, 190] width 547 height 246
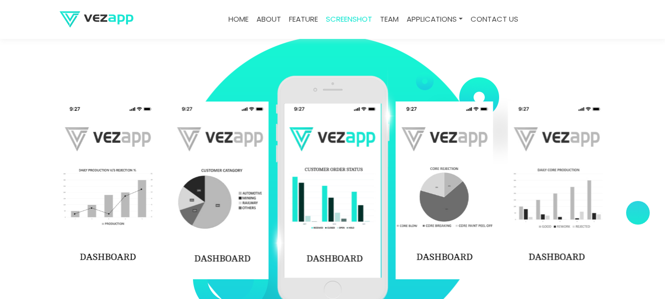
click at [215, 188] on img at bounding box center [220, 190] width 98 height 178
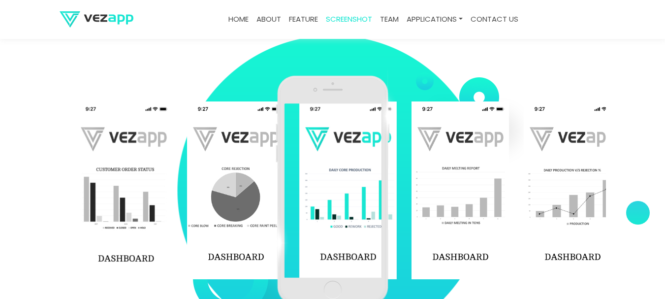
drag, startPoint x: 231, startPoint y: 142, endPoint x: 206, endPoint y: 153, distance: 26.7
click at [238, 129] on img at bounding box center [236, 190] width 98 height 178
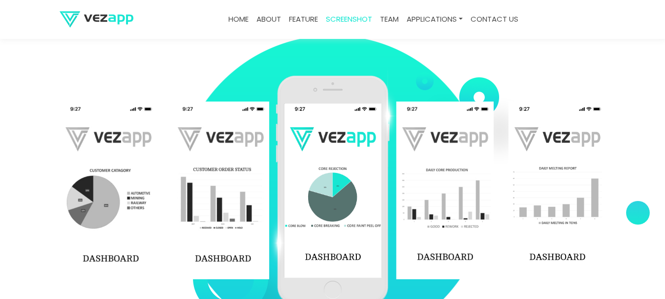
scroll to position [1415, 0]
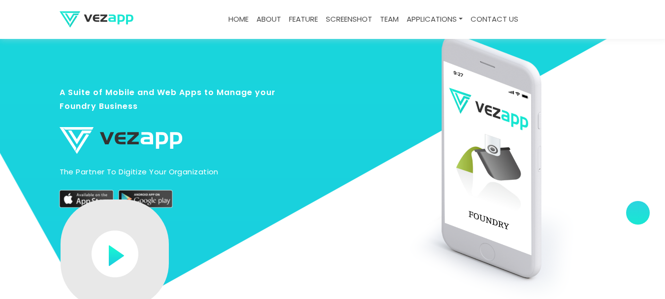
scroll to position [1481, 0]
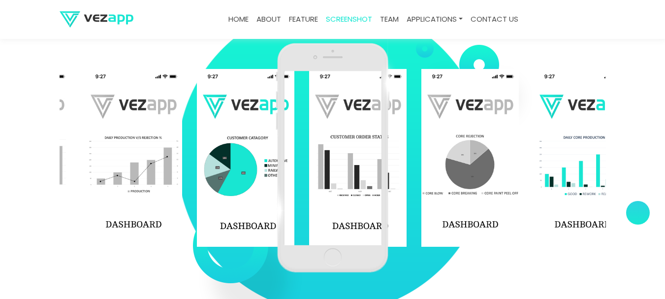
drag, startPoint x: 209, startPoint y: 183, endPoint x: 122, endPoint y: 188, distance: 87.3
click at [122, 188] on img at bounding box center [134, 158] width 98 height 178
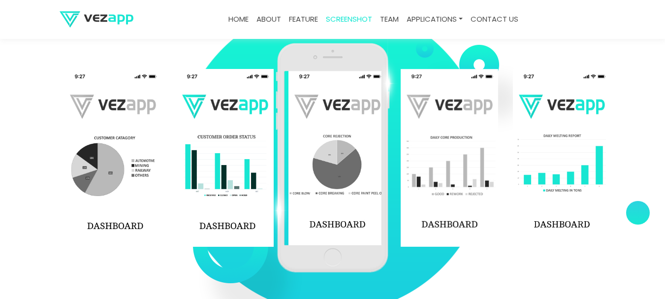
drag, startPoint x: 438, startPoint y: 179, endPoint x: 330, endPoint y: 185, distance: 108.0
click at [330, 185] on div "‹ ›" at bounding box center [333, 158] width 547 height 246
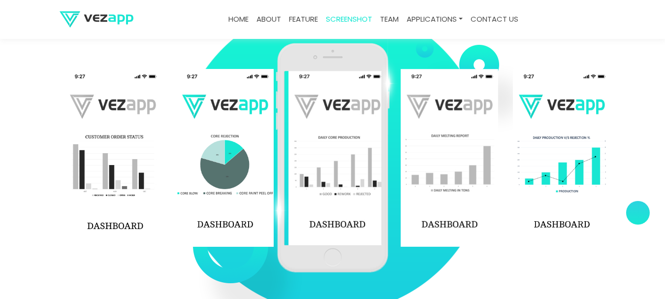
drag, startPoint x: 413, startPoint y: 176, endPoint x: 305, endPoint y: 185, distance: 108.2
click at [305, 185] on div "‹ ›" at bounding box center [333, 158] width 547 height 246
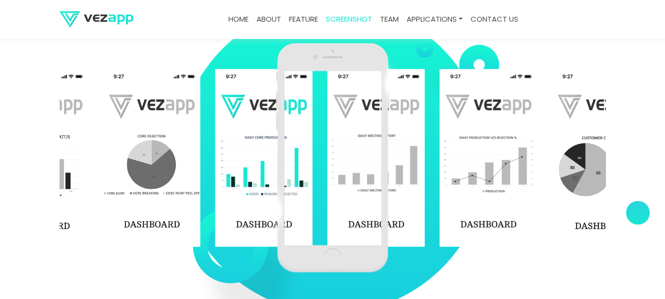
drag, startPoint x: 347, startPoint y: 189, endPoint x: 325, endPoint y: 190, distance: 22.7
click at [325, 190] on div "‹ ›" at bounding box center [333, 158] width 547 height 246
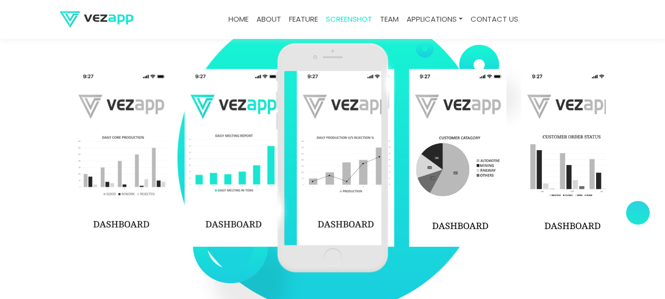
drag, startPoint x: 420, startPoint y: 188, endPoint x: 318, endPoint y: 202, distance: 103.5
click at [318, 202] on div "‹ ›" at bounding box center [333, 158] width 547 height 246
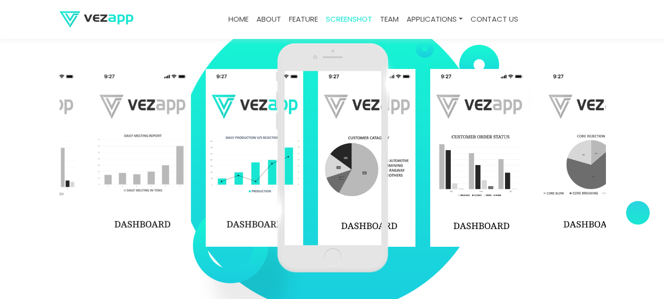
drag, startPoint x: 419, startPoint y: 192, endPoint x: 313, endPoint y: 187, distance: 106.5
click at [313, 187] on div "‹ ›" at bounding box center [333, 158] width 547 height 246
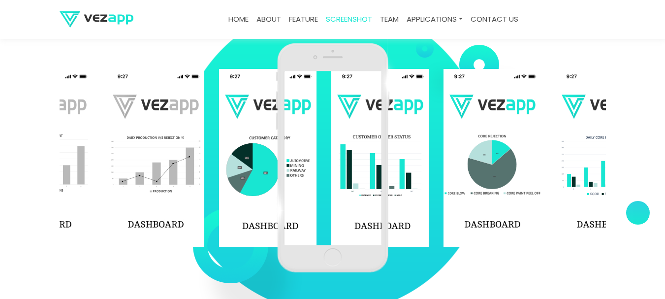
drag, startPoint x: 416, startPoint y: 186, endPoint x: 351, endPoint y: 189, distance: 65.1
click at [351, 189] on div "‹ ›" at bounding box center [333, 158] width 547 height 246
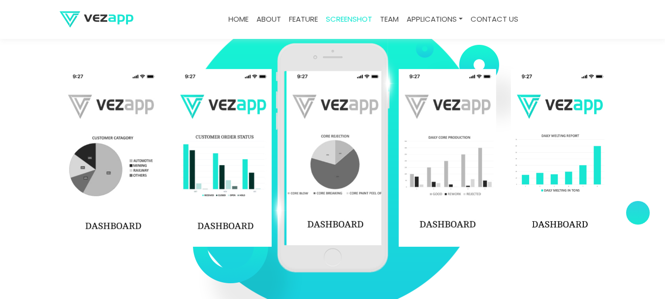
drag, startPoint x: 452, startPoint y: 187, endPoint x: 342, endPoint y: 191, distance: 109.9
click at [342, 191] on div "‹ ›" at bounding box center [333, 158] width 547 height 246
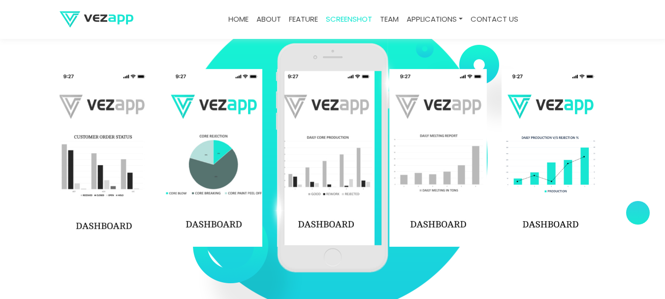
drag, startPoint x: 433, startPoint y: 187, endPoint x: 310, endPoint y: 234, distance: 132.3
click at [310, 234] on div "‹ ›" at bounding box center [333, 158] width 547 height 246
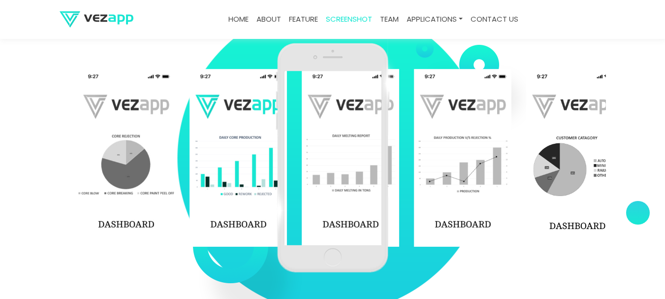
drag, startPoint x: 418, startPoint y: 218, endPoint x: 317, endPoint y: 230, distance: 101.7
click at [317, 230] on div "‹ ›" at bounding box center [333, 158] width 547 height 246
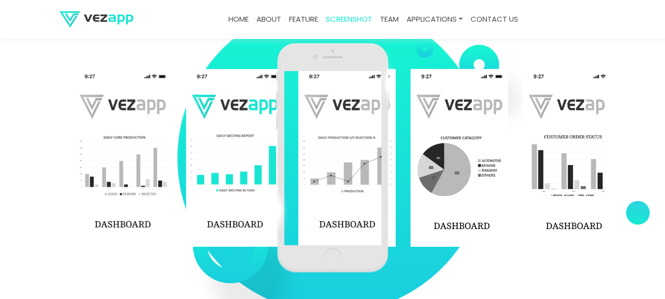
drag, startPoint x: 425, startPoint y: 212, endPoint x: 302, endPoint y: 228, distance: 123.1
click at [306, 228] on div "‹ ›" at bounding box center [333, 158] width 547 height 246
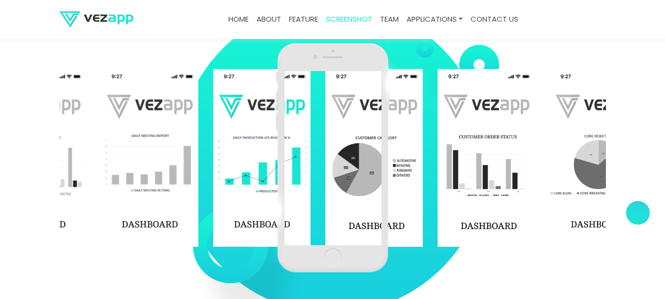
drag, startPoint x: 426, startPoint y: 210, endPoint x: 384, endPoint y: 215, distance: 42.1
click at [346, 227] on div "‹ ›" at bounding box center [333, 158] width 547 height 246
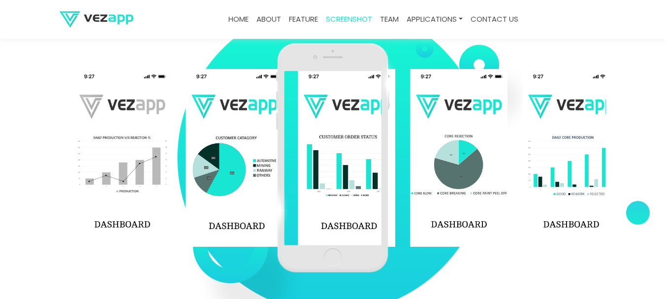
drag, startPoint x: 432, startPoint y: 205, endPoint x: 316, endPoint y: 216, distance: 116.2
click at [316, 216] on div "‹ ›" at bounding box center [333, 158] width 547 height 246
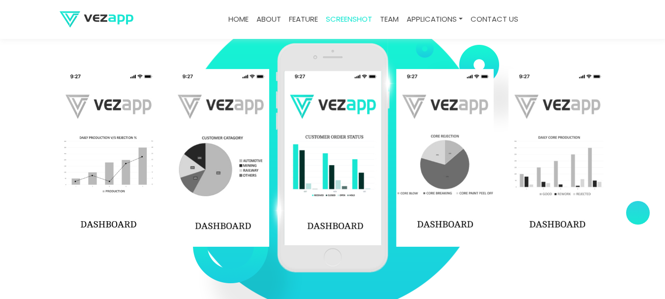
drag, startPoint x: 461, startPoint y: 199, endPoint x: 379, endPoint y: 209, distance: 82.8
click at [379, 209] on div "‹ ›" at bounding box center [333, 158] width 547 height 246
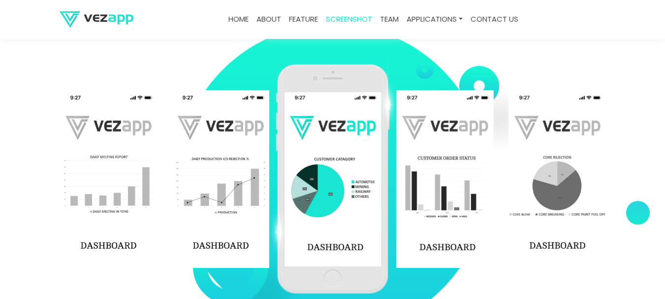
scroll to position [1448, 0]
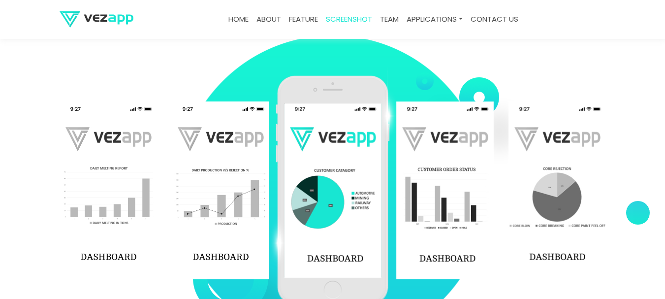
click at [435, 86] on div "‹ ›" at bounding box center [333, 190] width 547 height 246
drag, startPoint x: 428, startPoint y: 83, endPoint x: 390, endPoint y: 63, distance: 43.4
click at [390, 63] on section "‹ ›" at bounding box center [332, 190] width 665 height 345
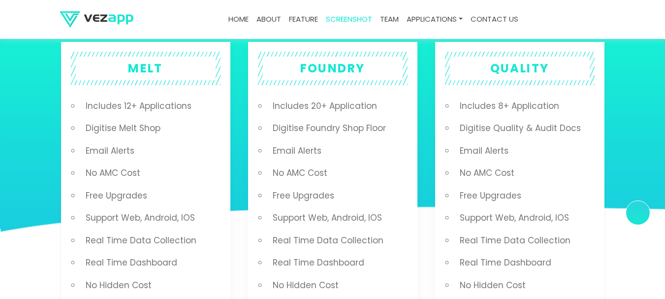
scroll to position [1812, 0]
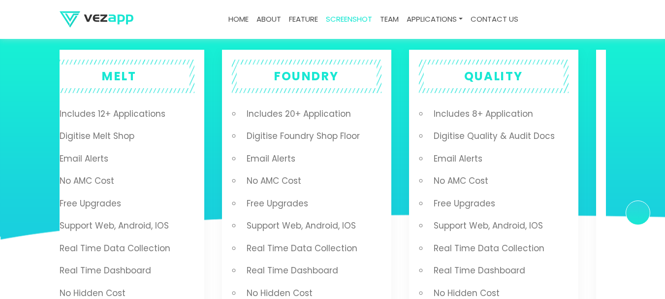
drag, startPoint x: 133, startPoint y: 71, endPoint x: 107, endPoint y: 78, distance: 27.0
click at [107, 78] on h2 "MELT" at bounding box center [120, 77] width 140 height 24
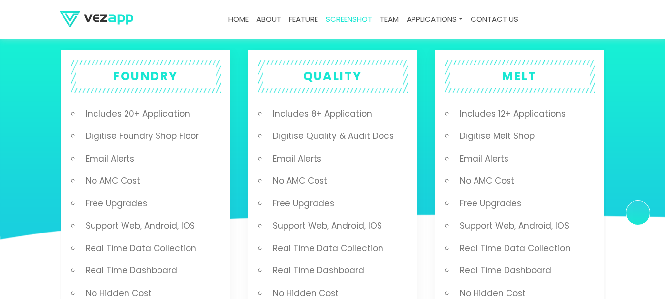
drag, startPoint x: 360, startPoint y: 124, endPoint x: 394, endPoint y: 142, distance: 39.0
click at [147, 126] on div "MELT Includes 12+ Applications Digitise Melt Shop Email Alerts No AMC Cost Free…" at bounding box center [153, 203] width 1684 height 311
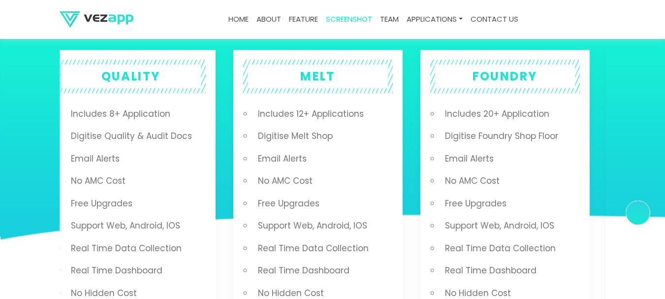
drag, startPoint x: 514, startPoint y: 157, endPoint x: 311, endPoint y: 161, distance: 202.9
click at [311, 161] on li "Email Alerts" at bounding box center [323, 159] width 140 height 23
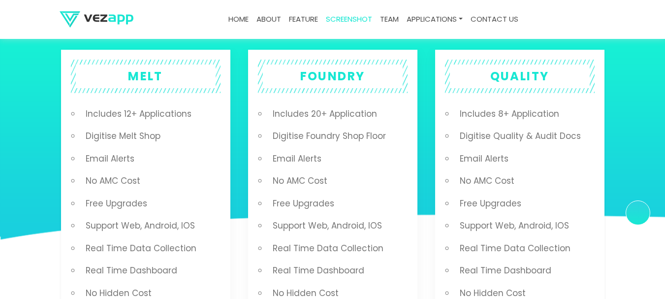
drag, startPoint x: 377, startPoint y: 161, endPoint x: 246, endPoint y: 161, distance: 131.0
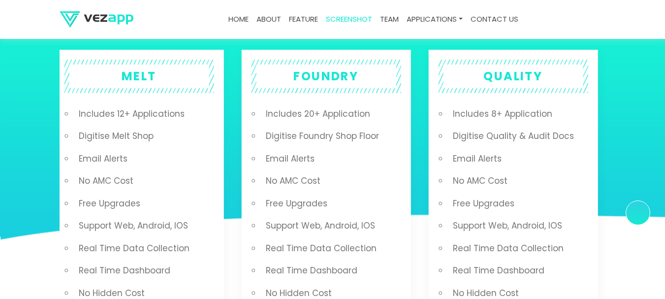
drag, startPoint x: 490, startPoint y: 180, endPoint x: 268, endPoint y: 167, distance: 222.0
click at [207, 160] on div "MELT Includes 12+ Applications Digitise Melt Shop Email Alerts No AMC Cost Free…" at bounding box center [333, 203] width 1684 height 311
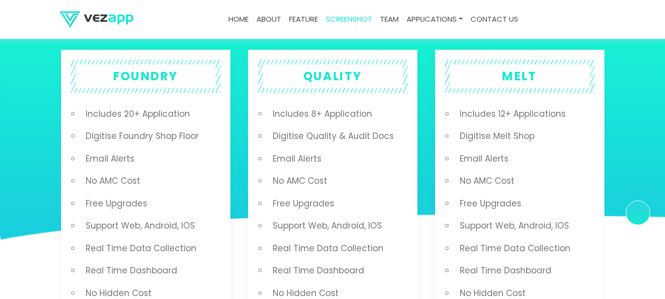
drag, startPoint x: 506, startPoint y: 193, endPoint x: 334, endPoint y: 177, distance: 172.5
click at [455, 185] on li "No AMC Cost" at bounding box center [525, 181] width 140 height 23
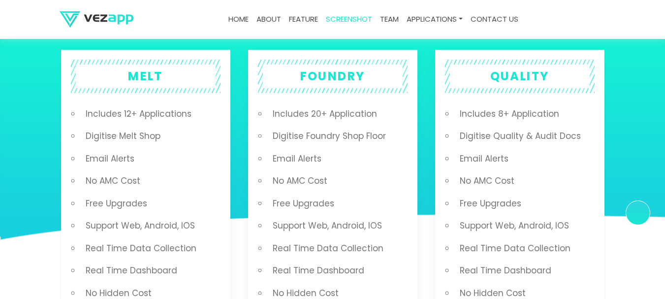
drag, startPoint x: 462, startPoint y: 201, endPoint x: 229, endPoint y: 137, distance: 242.5
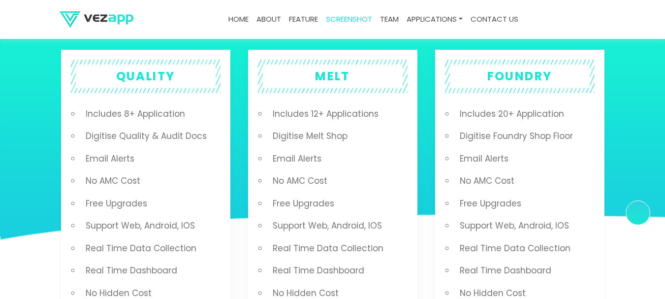
drag, startPoint x: 345, startPoint y: 154, endPoint x: 258, endPoint y: 139, distance: 88.5
click at [269, 144] on ul "Includes 12+ Applications Digitise Melt Shop Email Alerts No AMC Cost Free Upgr…" at bounding box center [338, 215] width 140 height 224
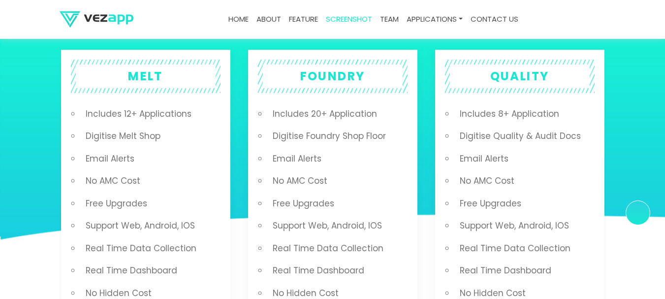
click at [41, 78] on section "MELT Includes 12+ Applications Digitise Melt Shop Email Alerts No AMC Cost Free…" at bounding box center [332, 204] width 665 height 410
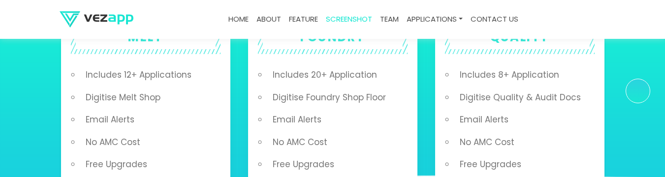
scroll to position [1681, 0]
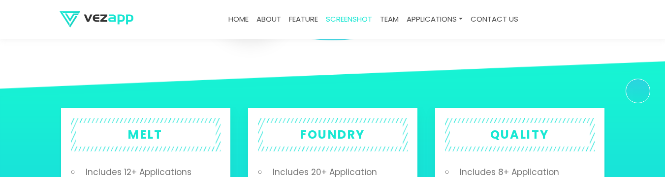
click at [144, 135] on h2 "MELT" at bounding box center [146, 135] width 140 height 24
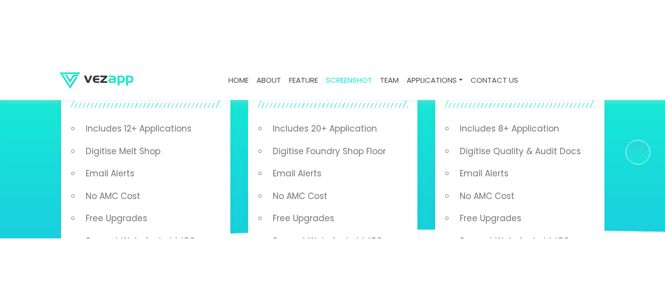
scroll to position [1721, 0]
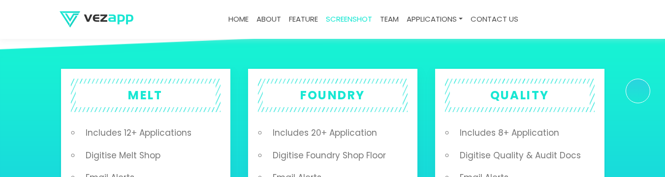
click at [521, 96] on h2 "QUALITY" at bounding box center [520, 96] width 140 height 24
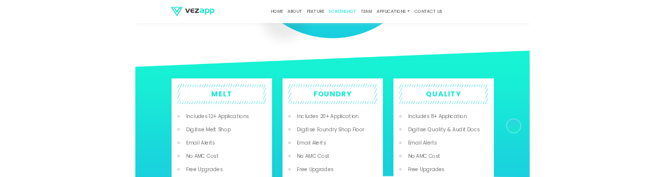
scroll to position [1786, 0]
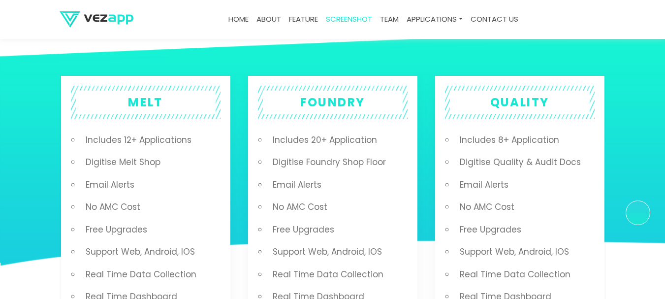
click at [496, 142] on li "Includes 8+ Application" at bounding box center [525, 140] width 140 height 23
click at [495, 142] on li "Includes 8+ Application" at bounding box center [525, 140] width 140 height 23
click at [488, 142] on li "Includes 8+ Application" at bounding box center [525, 140] width 140 height 23
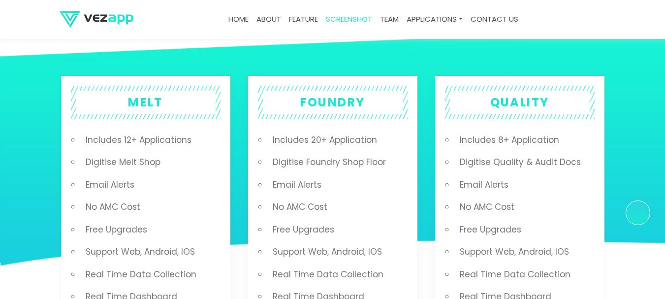
drag, startPoint x: 483, startPoint y: 136, endPoint x: 465, endPoint y: 142, distance: 18.7
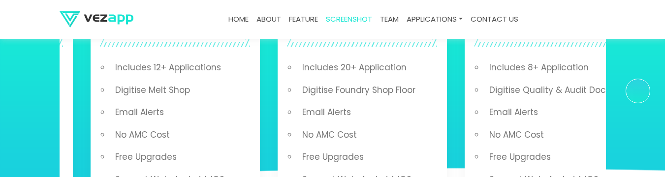
drag, startPoint x: 459, startPoint y: 68, endPoint x: 486, endPoint y: 105, distance: 45.6
click at [487, 106] on ul "Includes 8+ Application Digitise Quality & Audit Docs Email Alerts No AMC Cost …" at bounding box center [555, 169] width 140 height 224
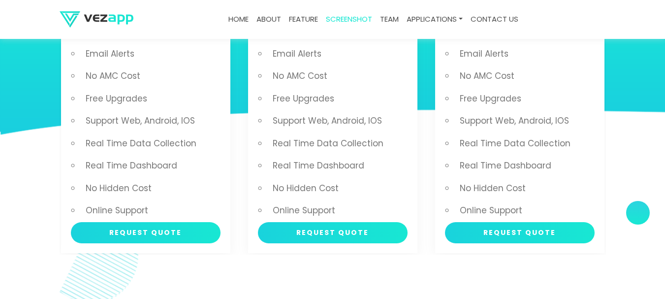
scroll to position [1918, 0]
drag, startPoint x: 519, startPoint y: 264, endPoint x: 490, endPoint y: 140, distance: 126.9
click at [490, 140] on section "MELT Includes 12+ Applications Digitise Melt Shop Email Alerts No AMC Cost Free…" at bounding box center [332, 99] width 665 height 410
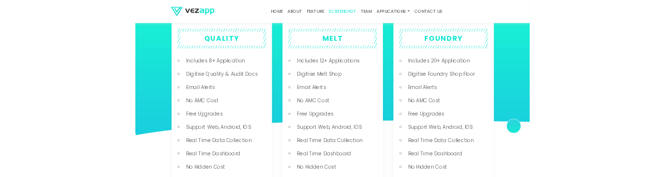
scroll to position [1819, 0]
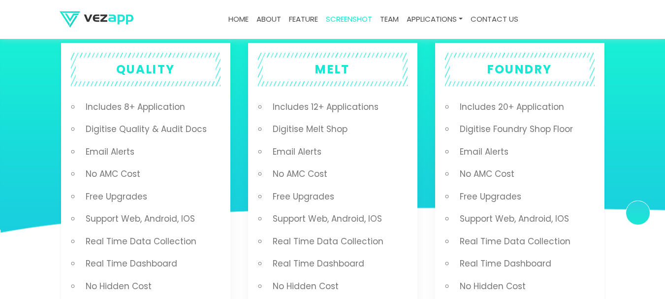
drag, startPoint x: 492, startPoint y: 107, endPoint x: 517, endPoint y: 294, distance: 188.3
click at [517, 294] on li "No Hidden Cost" at bounding box center [525, 286] width 140 height 23
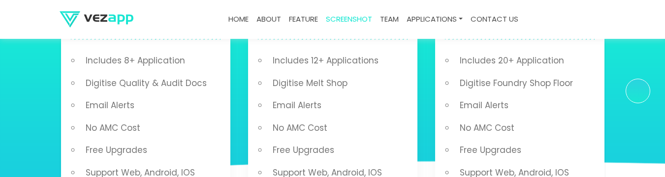
scroll to position [1760, 0]
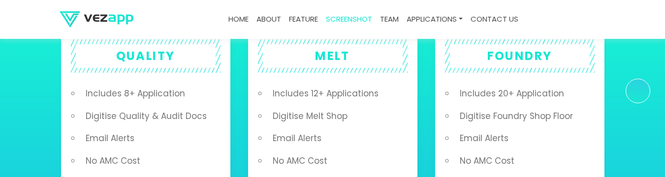
click at [131, 115] on li "Digitise Quality & Audit Docs" at bounding box center [151, 116] width 140 height 23
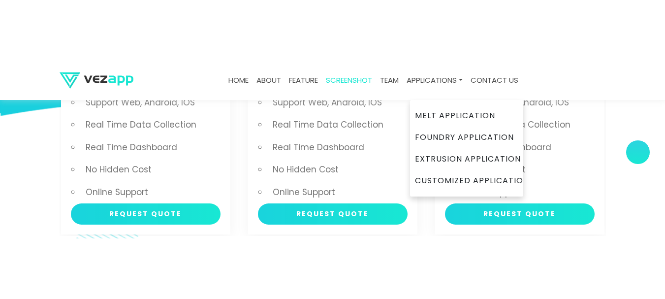
scroll to position [1996, 0]
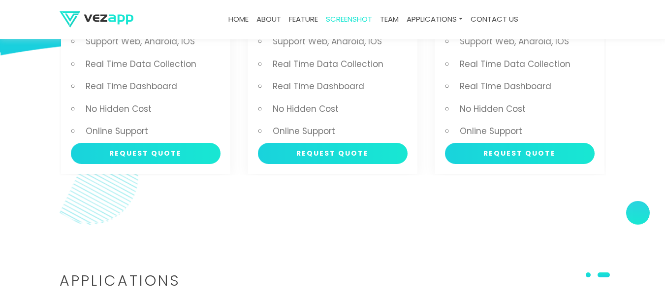
click at [184, 180] on section "MELT Includes 12+ Applications Digitise Melt Shop Email Alerts No AMC Cost Free…" at bounding box center [332, 20] width 665 height 410
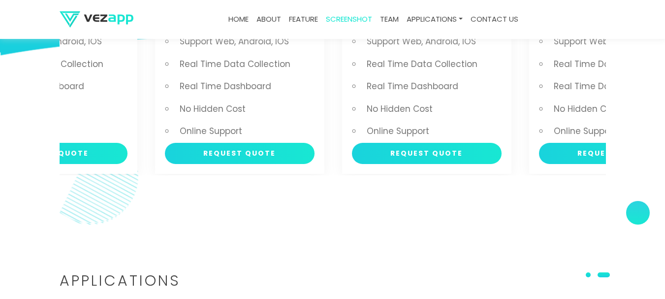
drag, startPoint x: 199, startPoint y: 165, endPoint x: 139, endPoint y: 166, distance: 60.1
click at [127, 164] on div "QUALITY Includes 8+ Application Digitise Quality & Audit Docs Email Alerts No A…" at bounding box center [52, 20] width 169 height 308
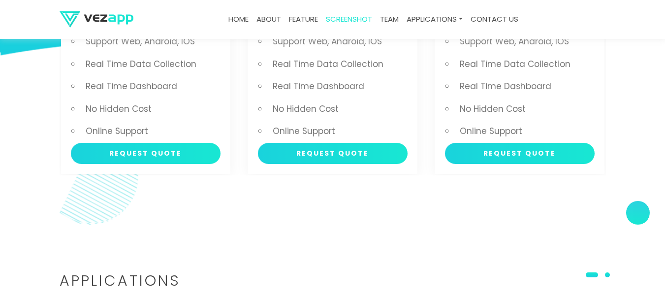
drag, startPoint x: 142, startPoint y: 148, endPoint x: 173, endPoint y: 294, distance: 149.0
click at [173, 294] on div "Applications" at bounding box center [332, 289] width 561 height 30
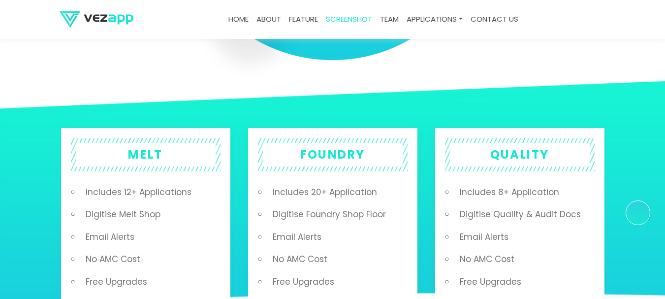
scroll to position [1733, 0]
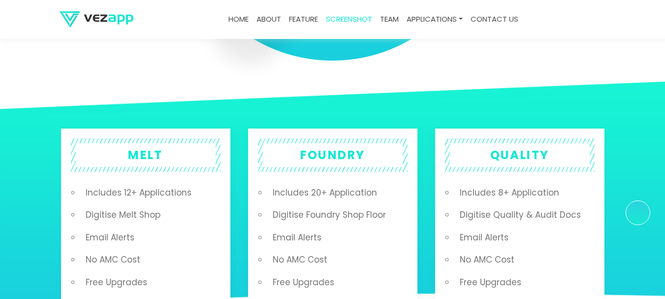
click at [125, 160] on h2 "MELT" at bounding box center [146, 155] width 140 height 24
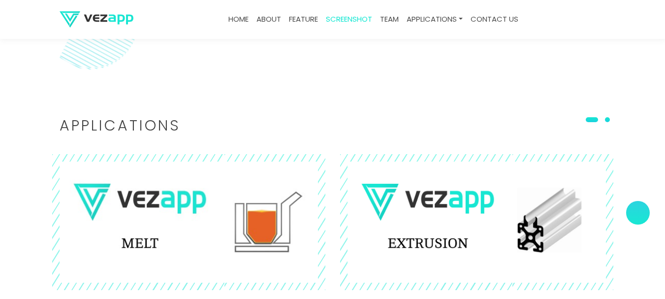
scroll to position [2167, 0]
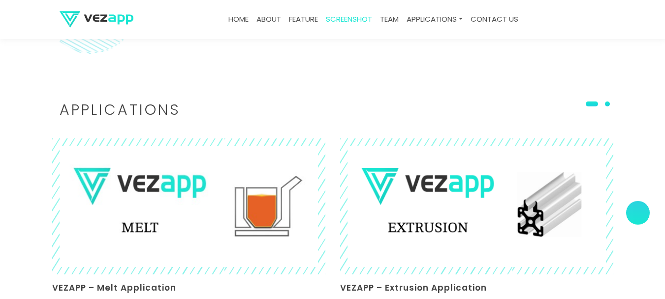
click at [142, 116] on h2 "Applications" at bounding box center [333, 110] width 547 height 14
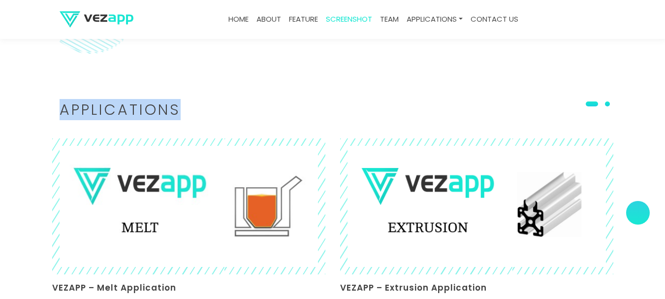
click at [142, 116] on h2 "Applications" at bounding box center [333, 110] width 547 height 14
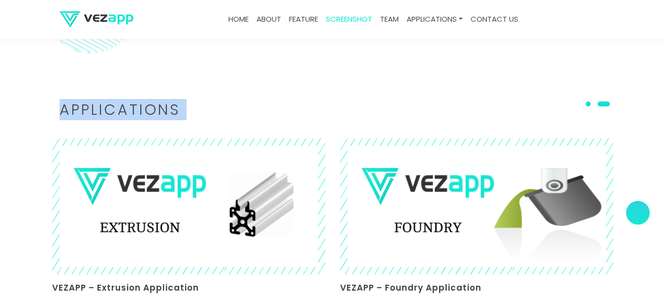
click at [270, 106] on h2 "Applications" at bounding box center [333, 110] width 547 height 14
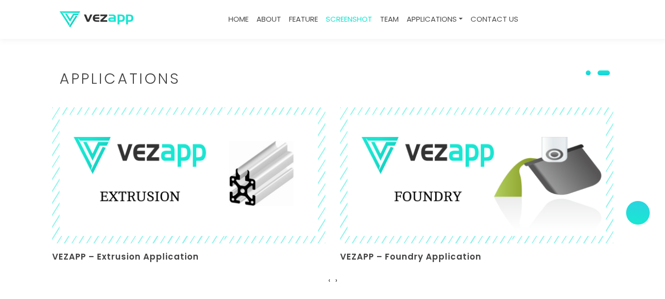
scroll to position [2233, 0]
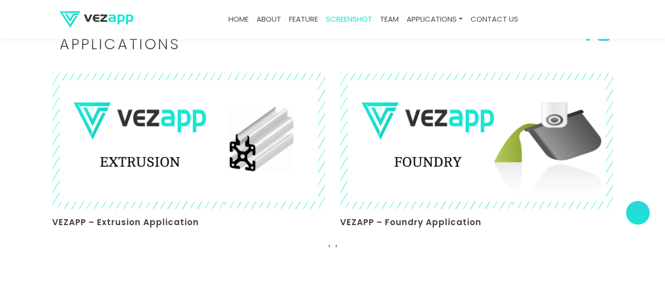
click at [362, 224] on h3 "VEZAPP – Foundry Application" at bounding box center [476, 222] width 273 height 12
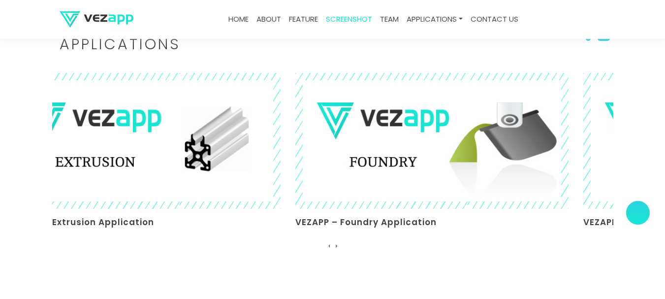
drag, startPoint x: 463, startPoint y: 221, endPoint x: 418, endPoint y: 227, distance: 45.2
click at [418, 227] on h3 "VEZAPP – Foundry Application" at bounding box center [431, 222] width 273 height 12
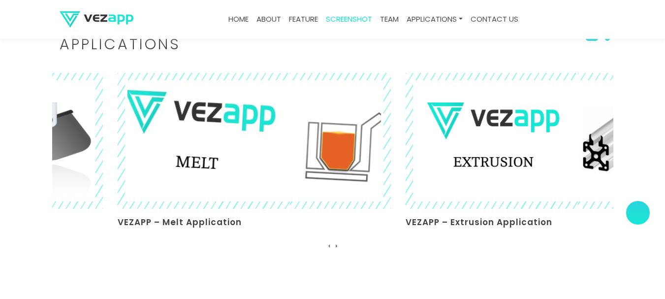
drag, startPoint x: 455, startPoint y: 157, endPoint x: 226, endPoint y: 169, distance: 229.8
click at [229, 169] on div "VEZAPP – Melt Application VEZAPP – Extrusion Application VEZAPP – Foundry Appli…" at bounding box center [261, 153] width 2017 height 161
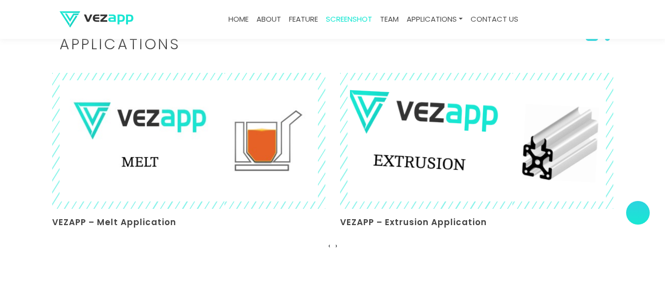
drag, startPoint x: 434, startPoint y: 167, endPoint x: 104, endPoint y: 160, distance: 330.0
click at [327, 161] on img at bounding box center [476, 140] width 298 height 149
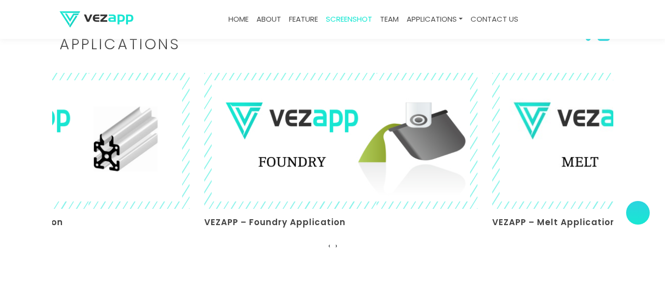
drag, startPoint x: 337, startPoint y: 143, endPoint x: 214, endPoint y: 134, distance: 122.9
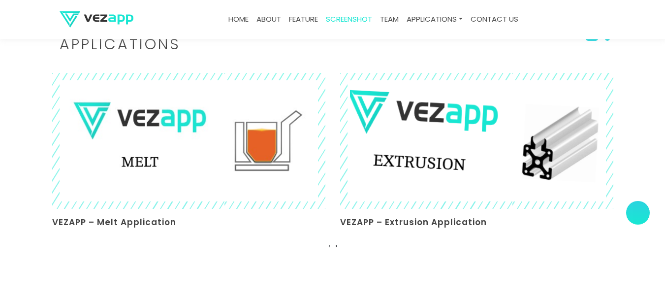
click at [327, 156] on img at bounding box center [476, 140] width 298 height 149
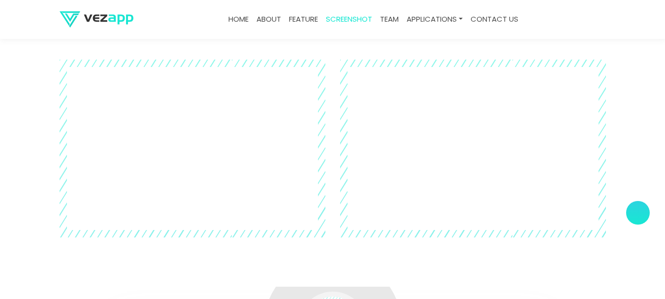
scroll to position [2528, 0]
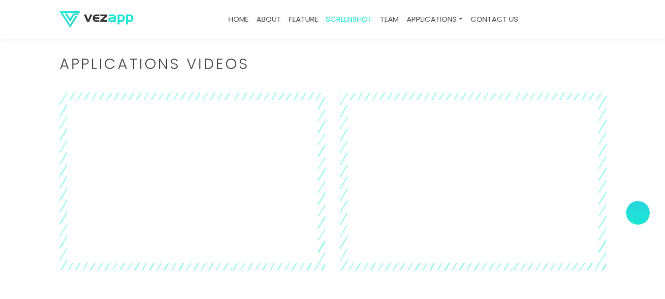
click at [649, 103] on section "Applications Videos ‹ ›" at bounding box center [332, 164] width 665 height 312
click at [0, 171] on section "Applications Videos ‹ ›" at bounding box center [332, 164] width 665 height 312
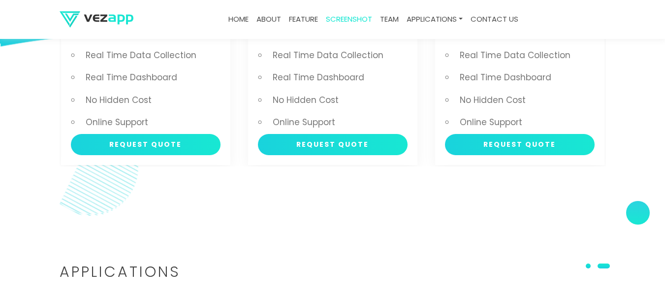
scroll to position [2134, 0]
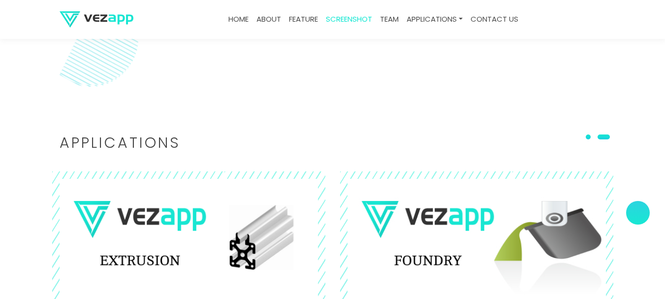
click at [114, 148] on h2 "Applications" at bounding box center [333, 143] width 547 height 14
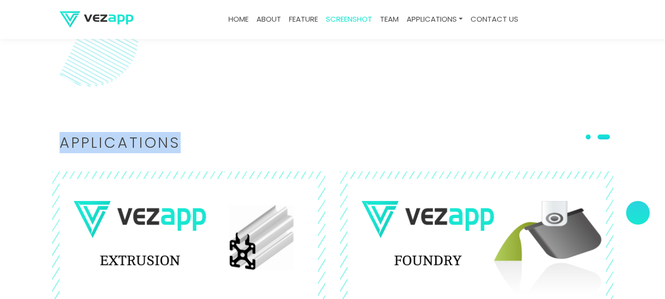
click at [114, 148] on h2 "Applications" at bounding box center [333, 143] width 547 height 14
click at [398, 134] on section "Applications VEZAPP – Melt Application VEZAPP – Extrusion Application VEZAPP – …" at bounding box center [332, 244] width 665 height 315
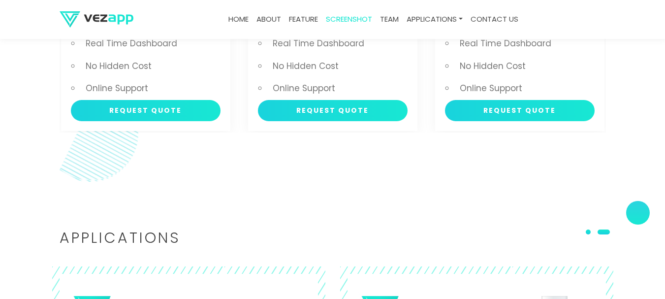
scroll to position [2036, 0]
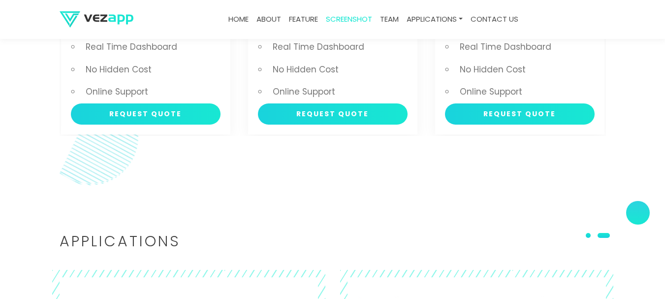
click at [138, 234] on h2 "Applications" at bounding box center [333, 241] width 547 height 14
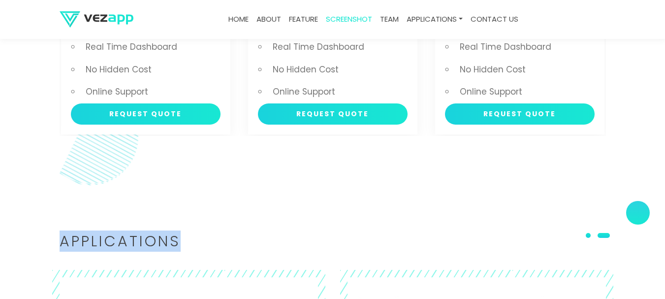
click at [138, 234] on h2 "Applications" at bounding box center [333, 241] width 547 height 14
copy h2 "Applications"
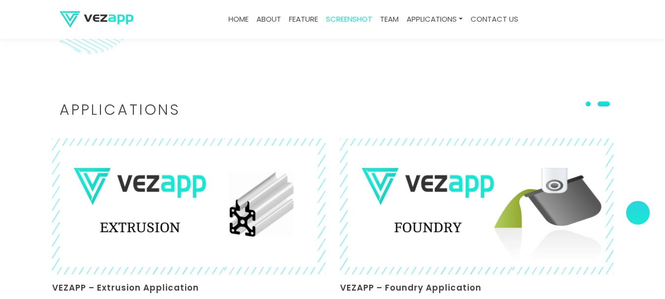
click at [0, 149] on section "Applications VEZAPP – Melt Application VEZAPP – Extrusion Application VEZAPP – …" at bounding box center [332, 211] width 665 height 315
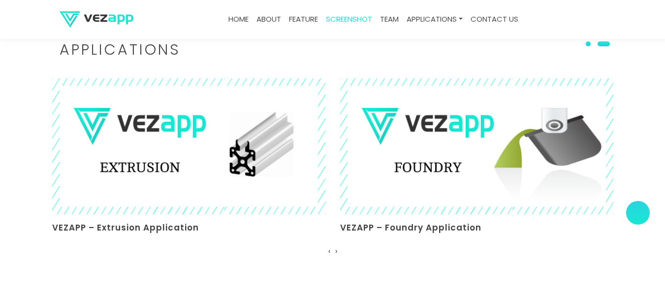
scroll to position [2233, 0]
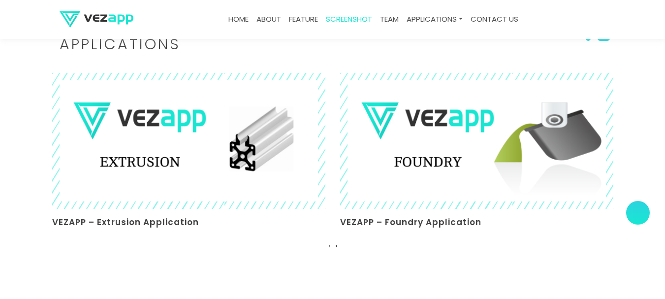
click at [326, 267] on section "Applications VEZAPP – Melt Application VEZAPP – Extrusion Application VEZAPP – …" at bounding box center [332, 145] width 665 height 315
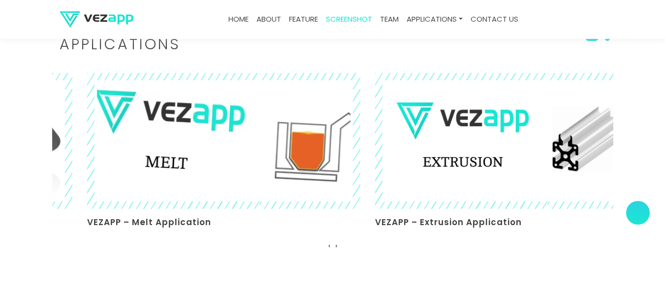
drag, startPoint x: 469, startPoint y: 163, endPoint x: 229, endPoint y: 181, distance: 240.5
click at [229, 181] on img at bounding box center [223, 140] width 298 height 149
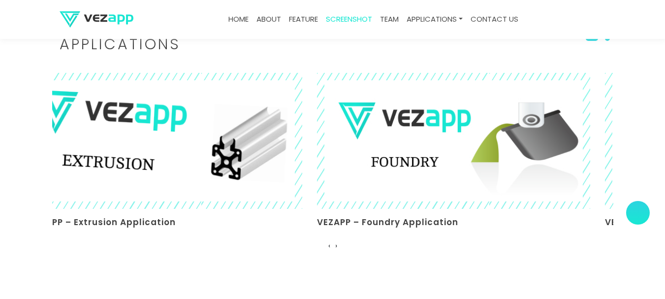
drag, startPoint x: 447, startPoint y: 165, endPoint x: 125, endPoint y: 193, distance: 322.8
click at [125, 193] on img at bounding box center [165, 140] width 298 height 149
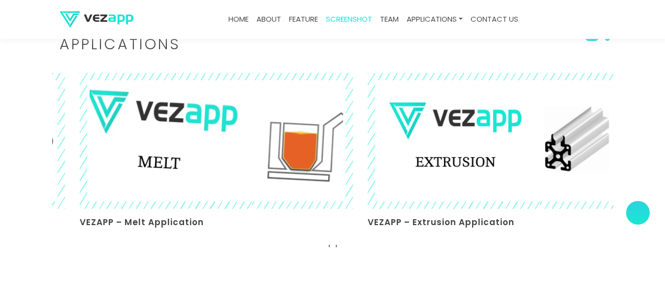
drag, startPoint x: 388, startPoint y: 176, endPoint x: 86, endPoint y: 169, distance: 302.0
click at [99, 170] on div "VEZAPP – Melt Application VEZAPP – Extrusion Application VEZAPP – Foundry Appli…" at bounding box center [223, 153] width 2017 height 161
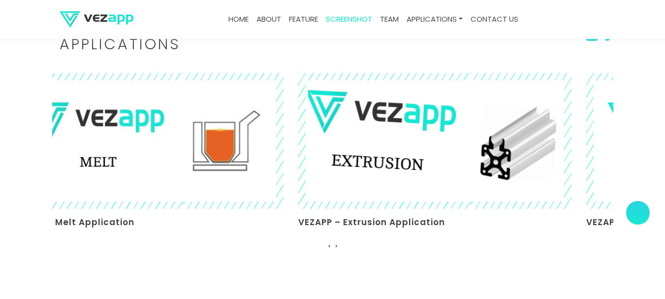
drag, startPoint x: 481, startPoint y: 160, endPoint x: 432, endPoint y: 165, distance: 49.0
click at [432, 165] on img at bounding box center [435, 140] width 298 height 149
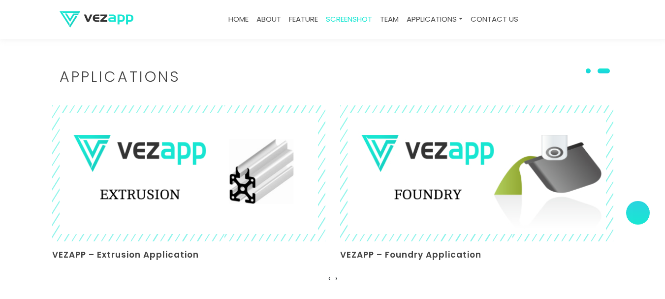
scroll to position [2200, 0]
click at [135, 77] on h2 "Applications" at bounding box center [333, 77] width 547 height 14
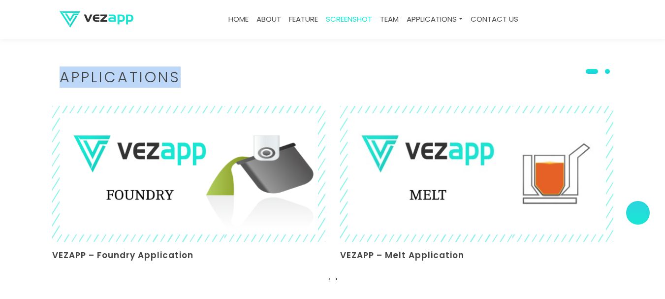
click at [135, 77] on h2 "Applications" at bounding box center [333, 77] width 547 height 14
copy h2 "Applications"
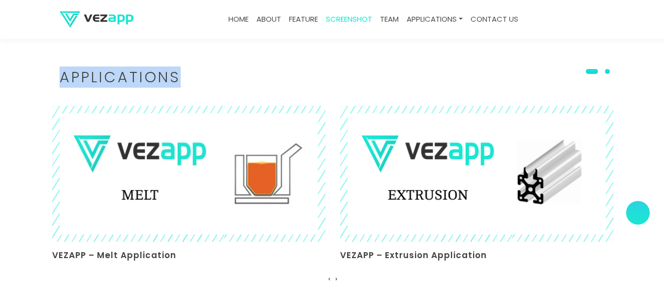
click at [140, 54] on section "Applications VEZAPP – Melt Application VEZAPP – Extrusion Application VEZAPP – …" at bounding box center [332, 178] width 665 height 315
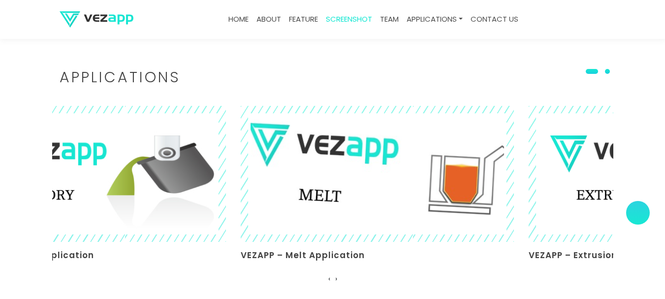
drag, startPoint x: 386, startPoint y: 152, endPoint x: 495, endPoint y: 195, distance: 117.1
click at [500, 195] on img at bounding box center [377, 173] width 298 height 149
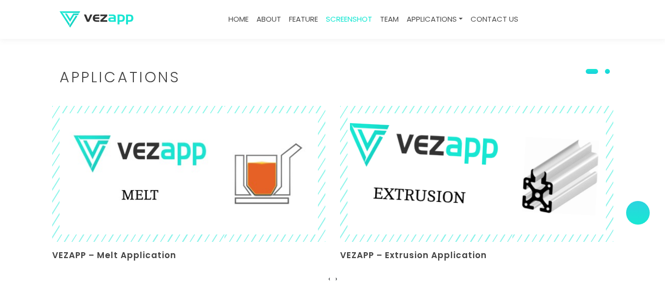
drag, startPoint x: 239, startPoint y: 188, endPoint x: 457, endPoint y: 191, distance: 217.7
click at [463, 191] on div "VEZAPP – Melt Application VEZAPP – Extrusion Application VEZAPP – Foundry Appli…" at bounding box center [196, 186] width 2017 height 161
drag, startPoint x: 463, startPoint y: 196, endPoint x: 433, endPoint y: 195, distance: 30.1
click at [414, 205] on img at bounding box center [476, 173] width 298 height 149
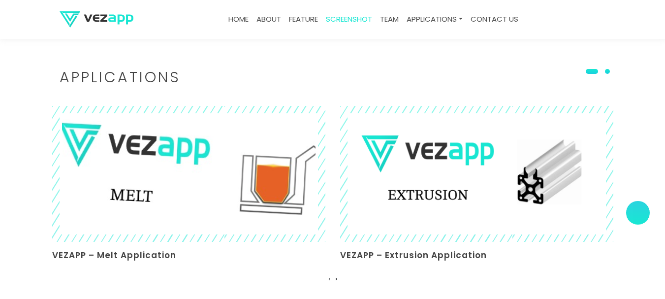
drag, startPoint x: 378, startPoint y: 198, endPoint x: 306, endPoint y: 198, distance: 71.9
click at [306, 198] on div "VEZAPP – Melt Application VEZAPP – Extrusion Application VEZAPP – Foundry Appli…" at bounding box center [196, 186] width 2017 height 161
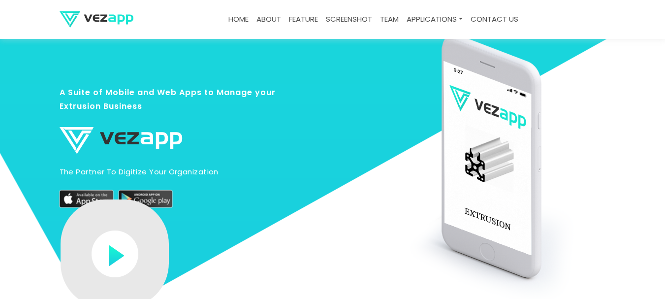
scroll to position [131, 0]
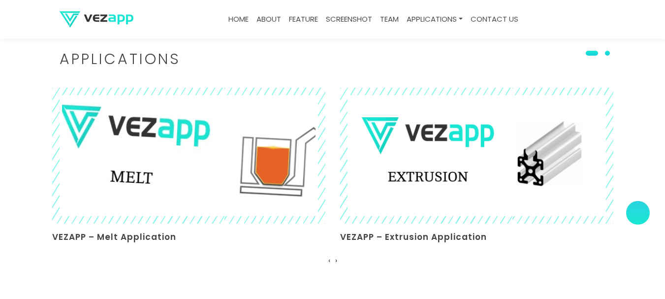
scroll to position [2218, 0]
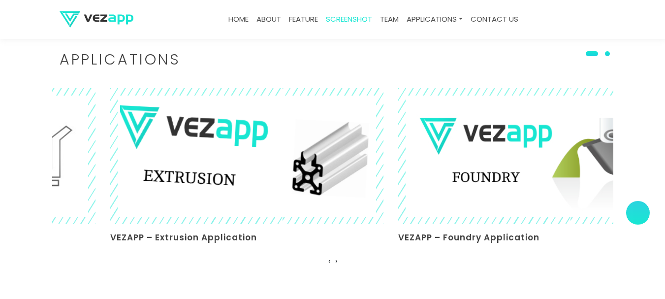
drag, startPoint x: 514, startPoint y: 176, endPoint x: 226, endPoint y: 186, distance: 288.2
click at [228, 186] on img at bounding box center [247, 155] width 298 height 149
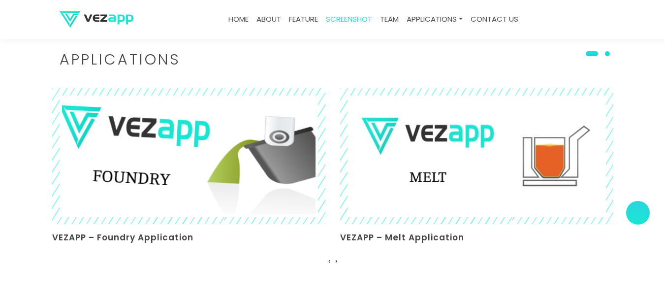
drag, startPoint x: 433, startPoint y: 143, endPoint x: 223, endPoint y: 147, distance: 210.3
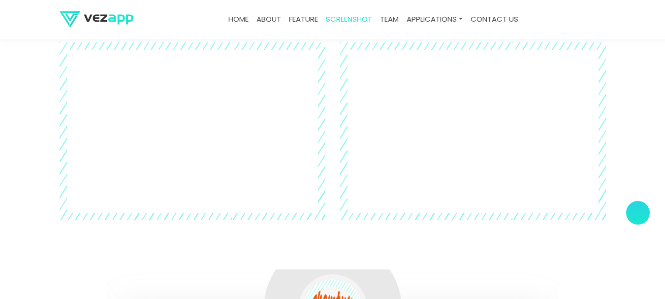
scroll to position [2546, 0]
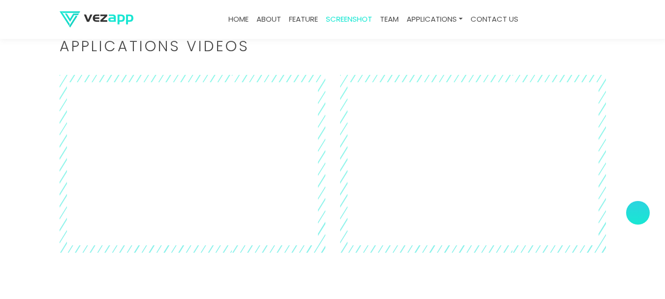
click at [7, 115] on section "Applications Videos ‹ ›" at bounding box center [332, 146] width 665 height 312
click at [59, 123] on div "‹ ›" at bounding box center [332, 161] width 561 height 184
click at [12, 88] on section "Applications Videos ‹ ›" at bounding box center [332, 146] width 665 height 312
click at [44, 75] on section "Applications Videos ‹ ›" at bounding box center [332, 146] width 665 height 312
click at [45, 50] on section "Applications Videos ‹ ›" at bounding box center [332, 146] width 665 height 312
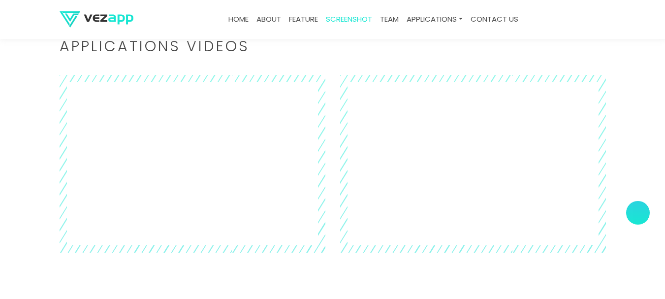
click at [29, 61] on section "Applications Videos ‹ ›" at bounding box center [332, 146] width 665 height 312
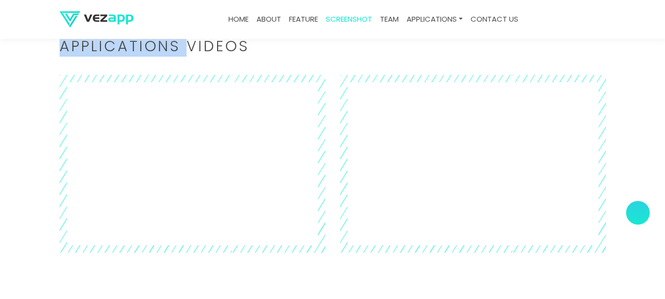
click at [29, 61] on section "Applications Videos ‹ ›" at bounding box center [332, 146] width 665 height 312
click at [88, 53] on h2 "Applications Videos" at bounding box center [333, 46] width 547 height 14
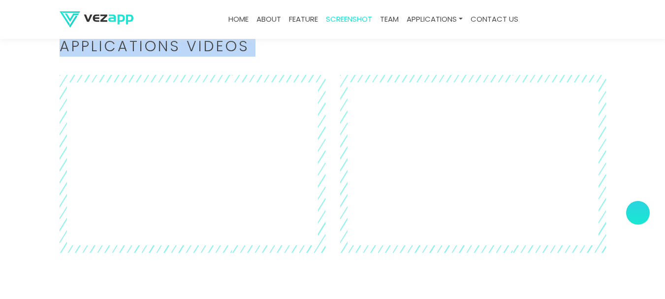
click at [139, 49] on h2 "Applications Videos" at bounding box center [333, 46] width 547 height 14
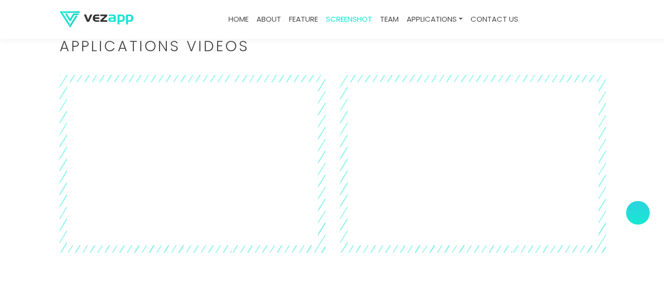
click at [265, 49] on h2 "Applications Videos" at bounding box center [333, 46] width 547 height 14
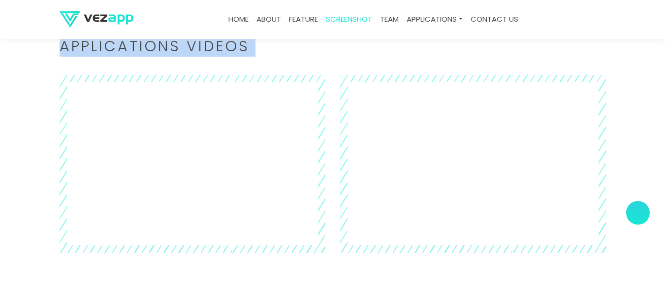
click at [265, 49] on h2 "Applications Videos" at bounding box center [333, 46] width 547 height 14
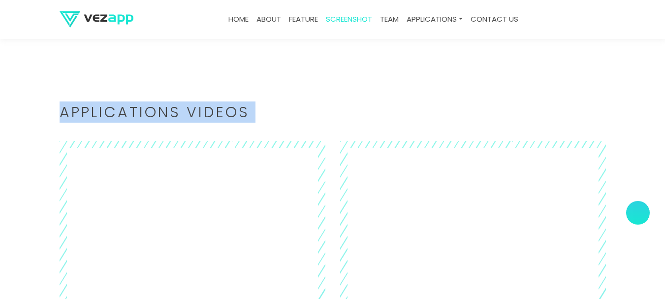
scroll to position [2466, 0]
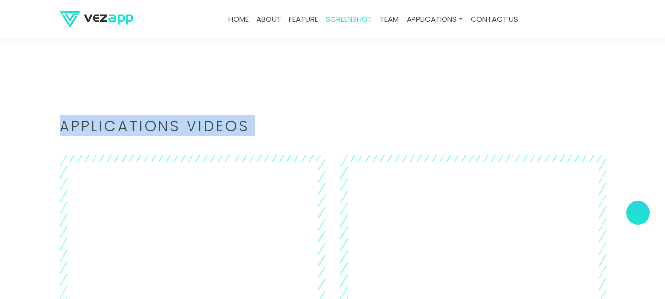
click at [290, 113] on section "Applications Videos ‹ ›" at bounding box center [332, 226] width 665 height 312
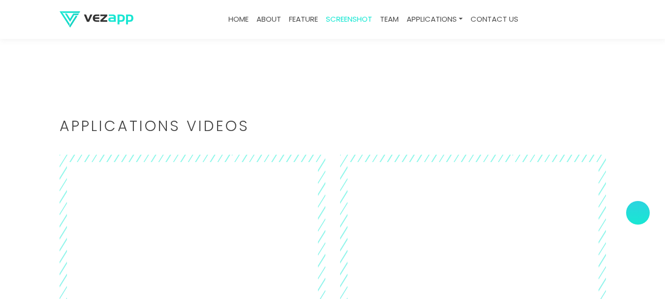
click at [207, 121] on h2 "Applications Videos" at bounding box center [333, 126] width 547 height 14
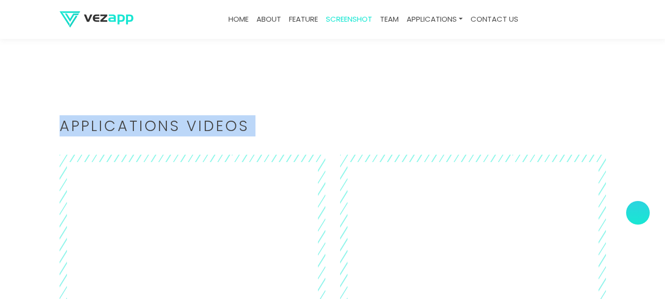
click at [207, 121] on h2 "Applications Videos" at bounding box center [333, 126] width 547 height 14
copy body "Applications Videos ‹ ›"
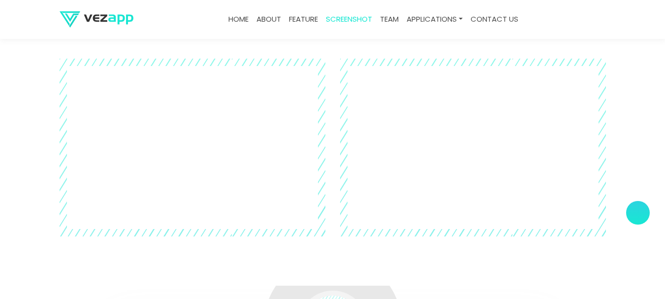
scroll to position [2565, 0]
click at [0, 115] on section "Applications Videos ‹ ›" at bounding box center [332, 127] width 665 height 312
click at [0, 132] on section "Applications Videos ‹ ›" at bounding box center [332, 127] width 665 height 312
click at [11, 131] on section "Applications Videos ‹ ›" at bounding box center [332, 127] width 665 height 312
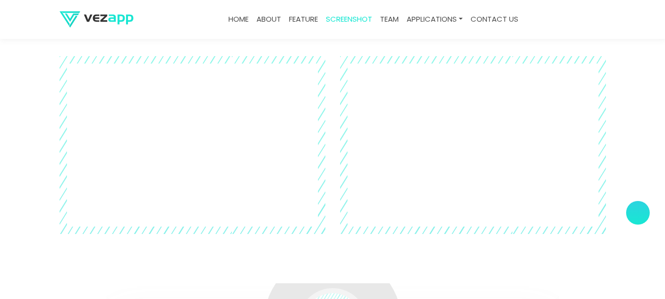
click at [2, 140] on section "Applications Videos ‹ ›" at bounding box center [332, 127] width 665 height 312
click at [27, 116] on section "Applications Videos ‹ ›" at bounding box center [332, 127] width 665 height 312
click at [0, 132] on section "Applications Videos ‹ ›" at bounding box center [332, 127] width 665 height 312
click at [16, 130] on section "Applications Videos ‹ ›" at bounding box center [332, 127] width 665 height 312
click at [0, 76] on section "Applications Videos ‹ ›" at bounding box center [332, 127] width 665 height 312
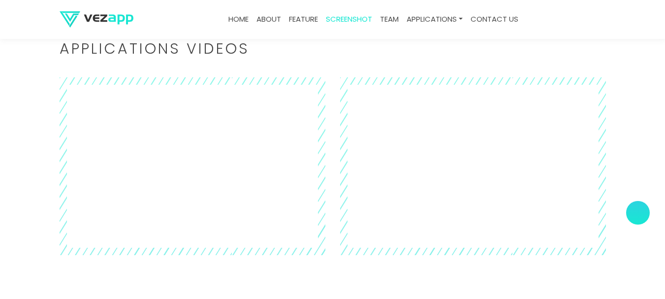
scroll to position [2532, 0]
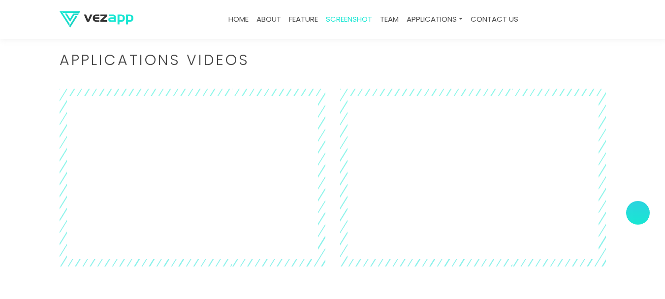
click at [183, 62] on h2 "Applications Videos" at bounding box center [333, 60] width 547 height 14
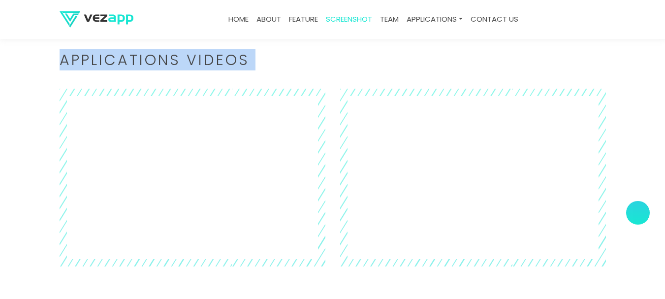
click at [183, 62] on h2 "Applications Videos" at bounding box center [333, 60] width 547 height 14
copy body "Applications Videos ‹ ›"
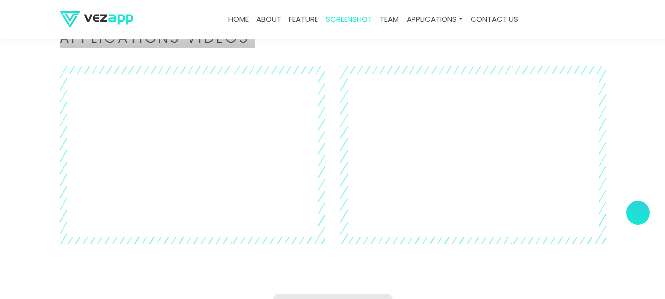
scroll to position [2565, 0]
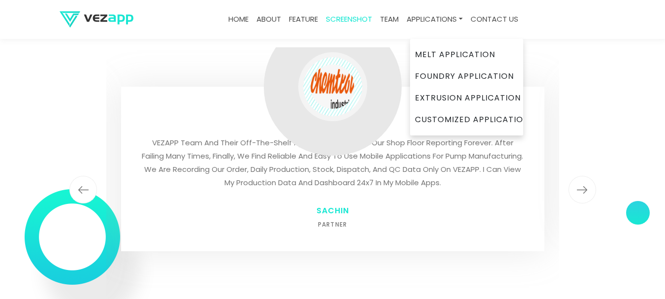
scroll to position [2808, 0]
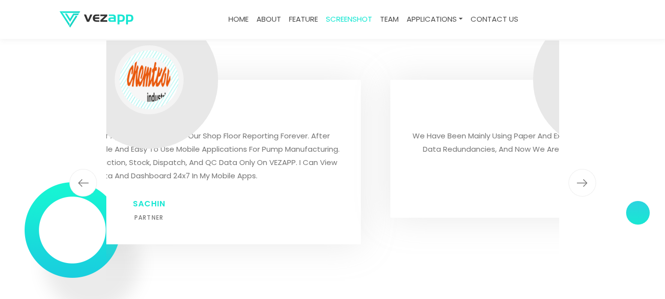
drag, startPoint x: 378, startPoint y: 127, endPoint x: 194, endPoint y: 142, distance: 185.3
click at [194, 142] on div "VEZAPP Team and their Off-the-shelf Apps have changed our shop floor reporting …" at bounding box center [149, 162] width 424 height 164
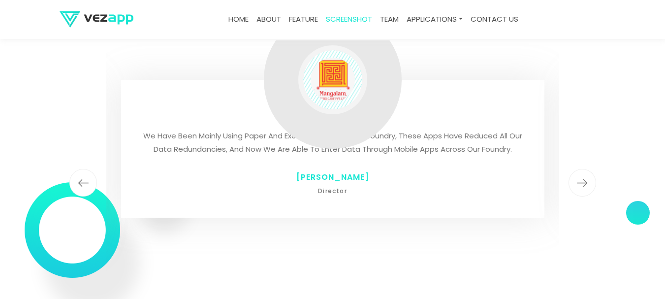
click at [239, 131] on p "We have been mainly using paper and excel across our steel foundry, these apps …" at bounding box center [333, 142] width 384 height 27
click at [94, 108] on button "button" at bounding box center [83, 183] width 28 height 280
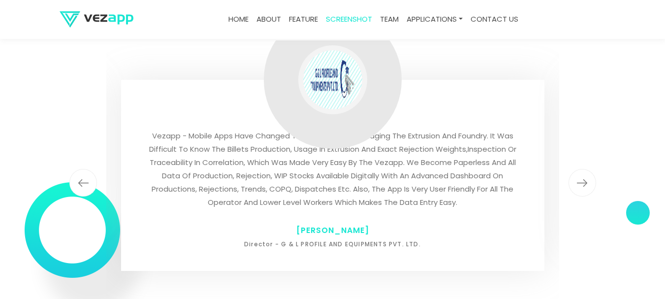
click at [94, 108] on button "button" at bounding box center [83, 183] width 28 height 280
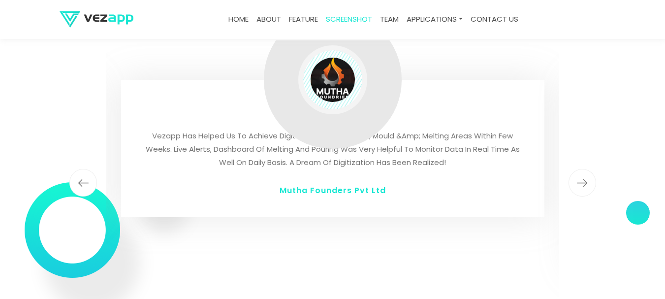
click at [591, 188] on img "button" at bounding box center [583, 183] width 28 height 28
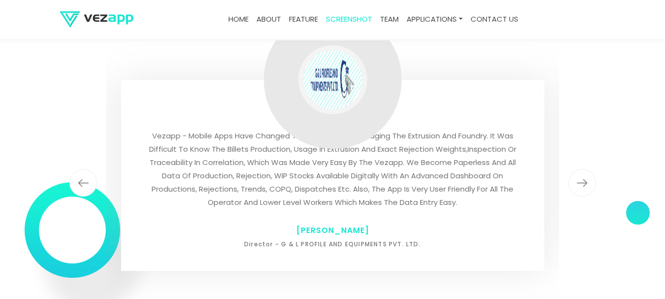
click at [591, 188] on img "button" at bounding box center [583, 183] width 28 height 28
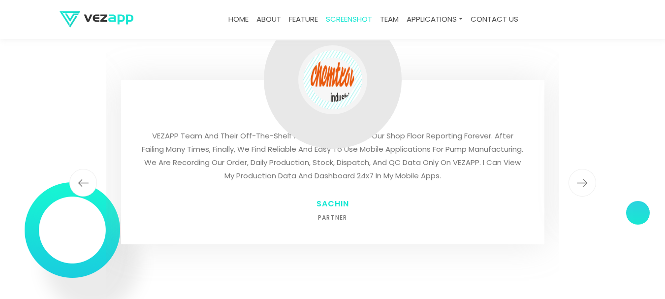
drag, startPoint x: 307, startPoint y: 137, endPoint x: 297, endPoint y: 136, distance: 10.4
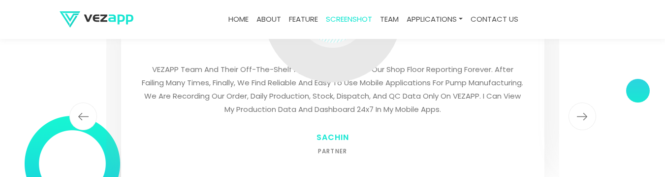
scroll to position [2736, 0]
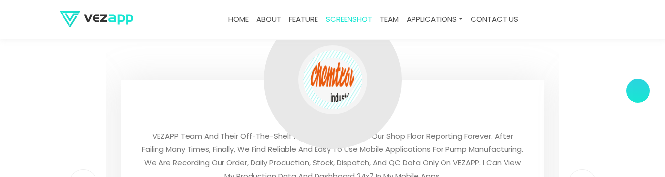
drag, startPoint x: 338, startPoint y: 74, endPoint x: 349, endPoint y: 93, distance: 21.0
click at [349, 93] on div at bounding box center [332, 79] width 59 height 59
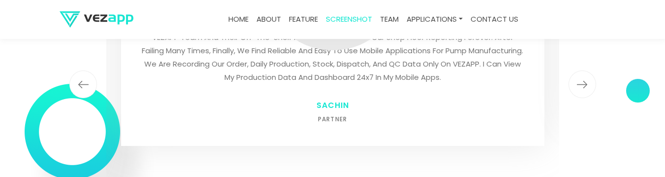
click at [582, 88] on img "button" at bounding box center [583, 84] width 28 height 28
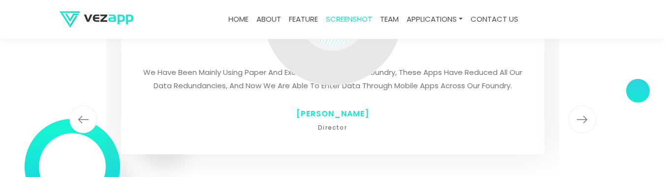
scroll to position [2736, 0]
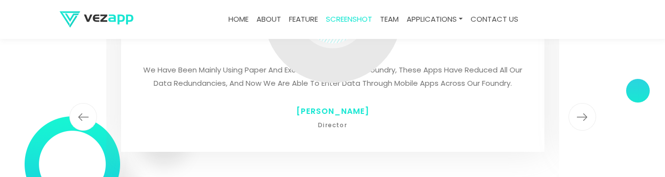
click at [584, 114] on img "button" at bounding box center [583, 117] width 28 height 28
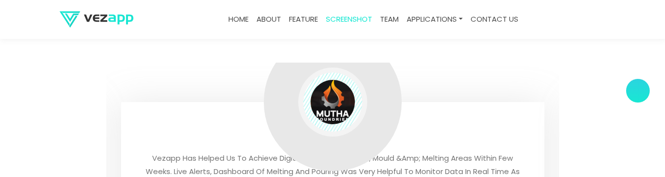
scroll to position [2703, 0]
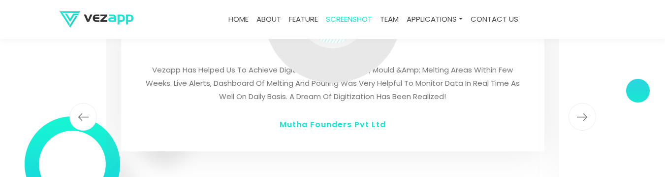
click at [582, 110] on img "button" at bounding box center [583, 117] width 28 height 28
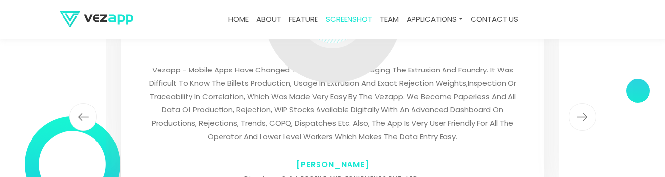
click at [587, 125] on img "button" at bounding box center [583, 117] width 28 height 28
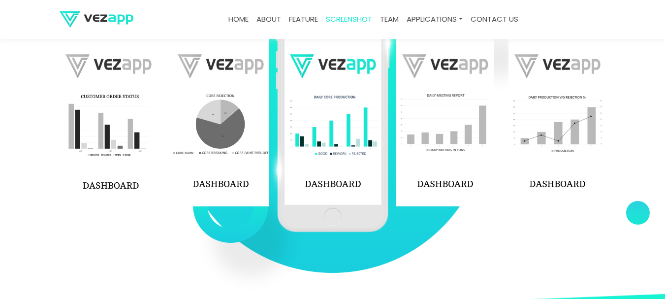
click at [354, 20] on link "screenshot" at bounding box center [349, 19] width 54 height 19
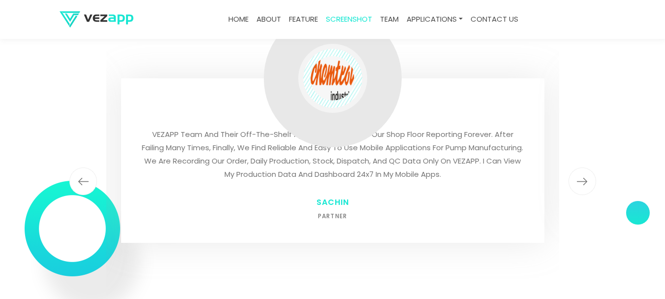
scroll to position [2809, 0]
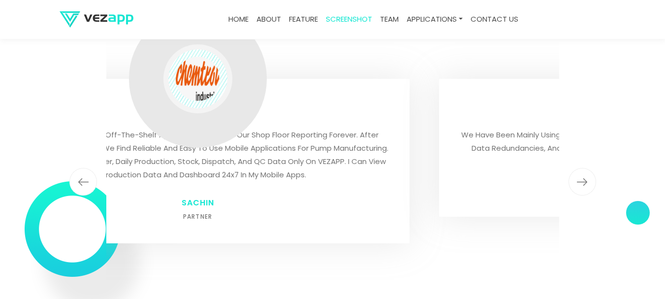
drag, startPoint x: 363, startPoint y: 177, endPoint x: 158, endPoint y: 175, distance: 204.9
click at [171, 175] on p "VEZAPP Team and their Off-the-shelf Apps have changed our shop floor reporting …" at bounding box center [198, 154] width 384 height 53
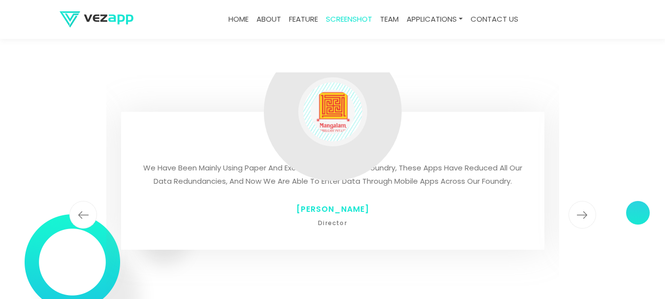
scroll to position [2743, 0]
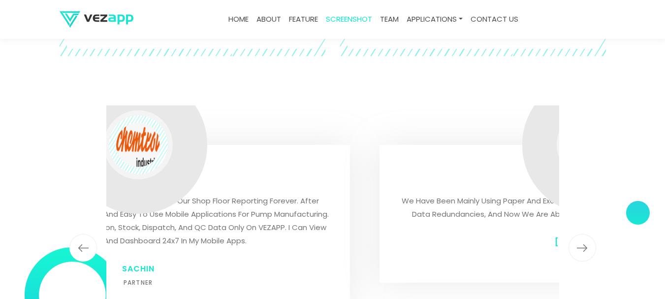
drag, startPoint x: 473, startPoint y: 184, endPoint x: 485, endPoint y: 196, distance: 17.1
click at [513, 184] on div "We have been mainly using paper and excel across our steel foundry, these apps …" at bounding box center [592, 214] width 424 height 138
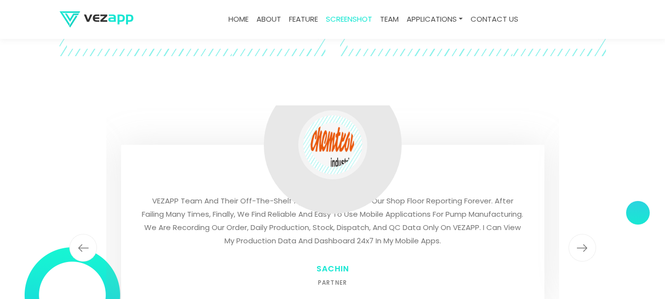
drag, startPoint x: 407, startPoint y: 206, endPoint x: 167, endPoint y: 211, distance: 239.9
click at [189, 214] on p "VEZAPP Team and their Off-the-shelf Apps have changed our shop floor reporting …" at bounding box center [333, 220] width 384 height 53
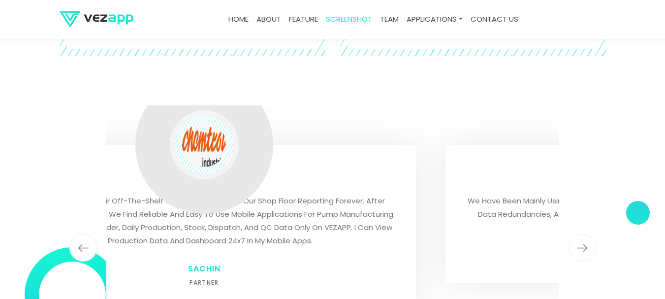
drag, startPoint x: 406, startPoint y: 200, endPoint x: 246, endPoint y: 202, distance: 160.1
click at [250, 203] on p "VEZAPP Team and their Off-the-shelf Apps have changed our shop floor reporting …" at bounding box center [204, 220] width 384 height 53
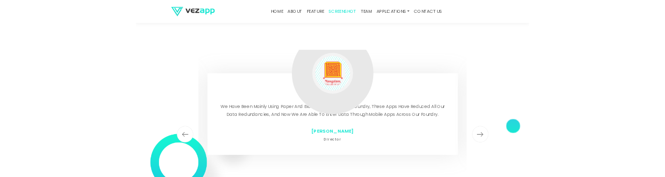
scroll to position [2776, 0]
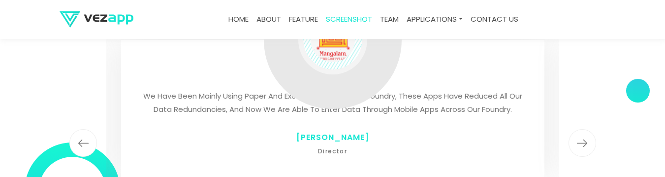
click at [335, 152] on h6 "Director" at bounding box center [333, 151] width 384 height 14
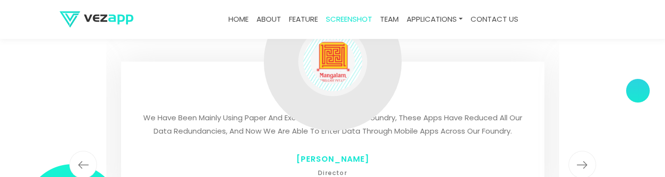
scroll to position [2743, 0]
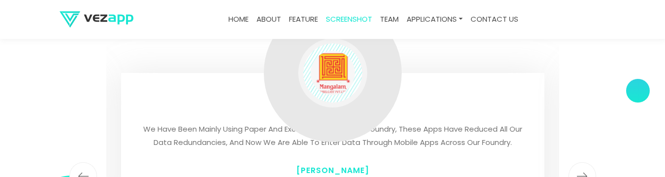
click at [581, 166] on img "button" at bounding box center [583, 176] width 28 height 28
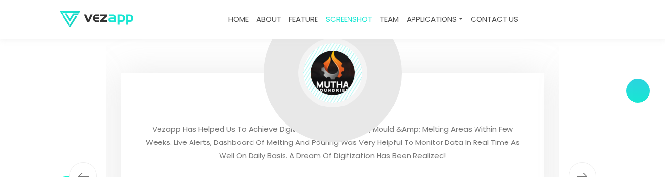
click at [583, 167] on img "button" at bounding box center [583, 176] width 28 height 28
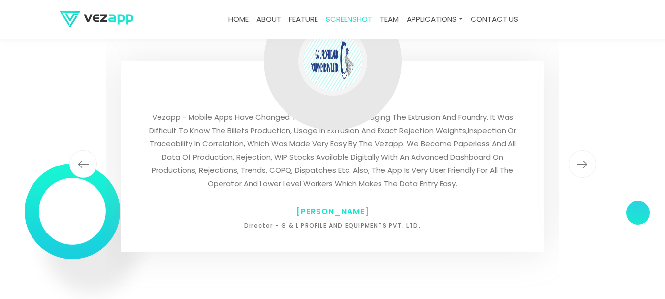
scroll to position [2814, 0]
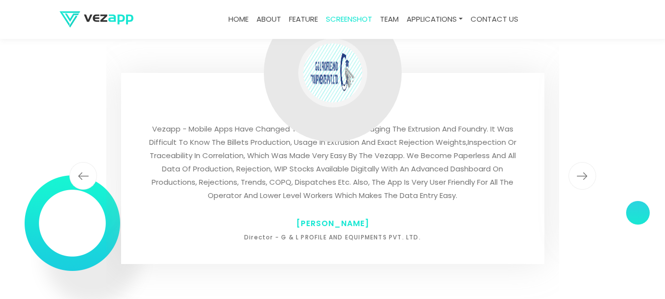
click at [590, 174] on img "button" at bounding box center [583, 176] width 28 height 28
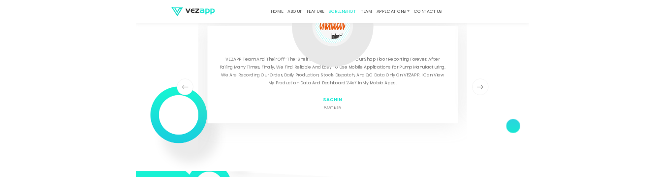
scroll to position [2889, 0]
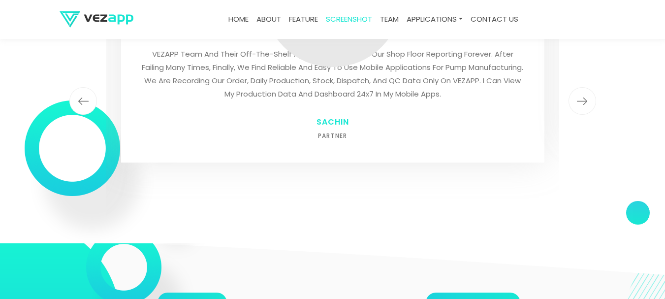
drag, startPoint x: 90, startPoint y: 192, endPoint x: 55, endPoint y: 147, distance: 56.5
click at [55, 147] on img at bounding box center [89, 172] width 129 height 143
click at [58, 150] on img at bounding box center [89, 175] width 129 height 143
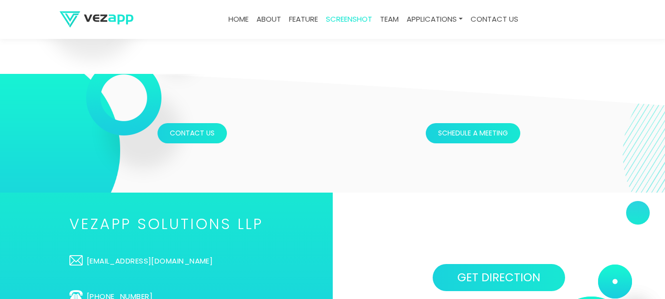
scroll to position [3057, 0]
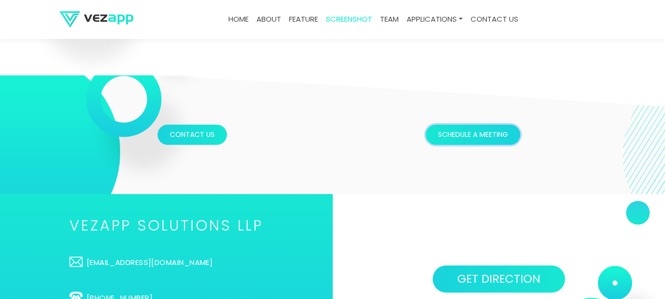
click at [458, 135] on button "Schedule a meeting" at bounding box center [473, 135] width 95 height 20
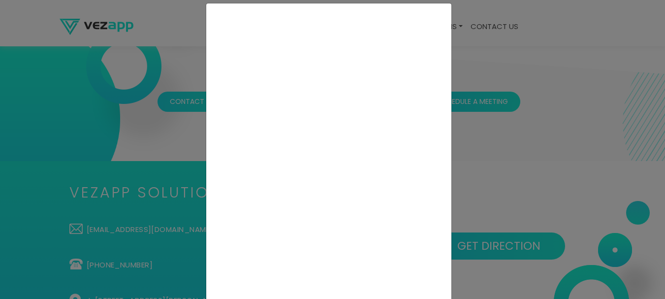
scroll to position [0, 0]
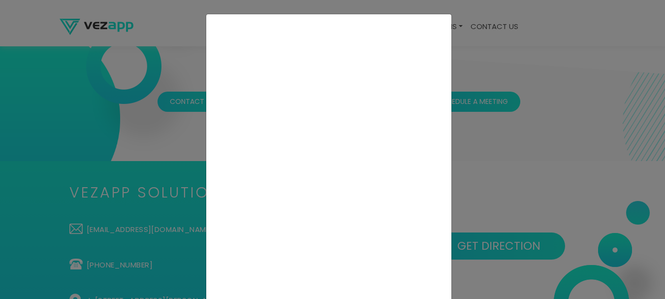
click at [22, 166] on div at bounding box center [332, 149] width 665 height 299
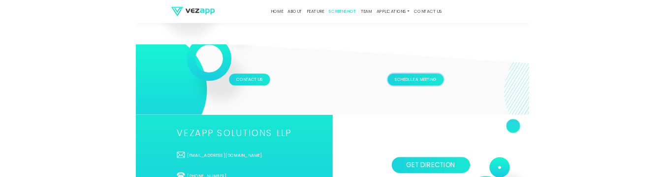
scroll to position [3057, 0]
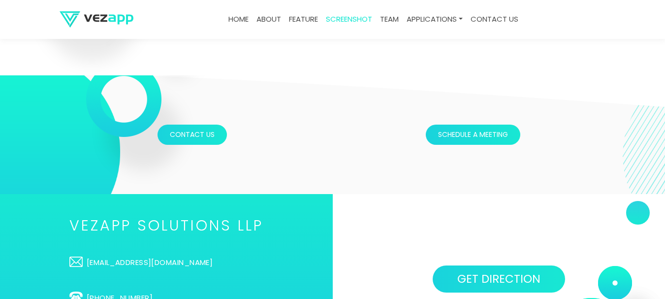
click at [228, 142] on div "Contact Us" at bounding box center [193, 135] width 266 height 20
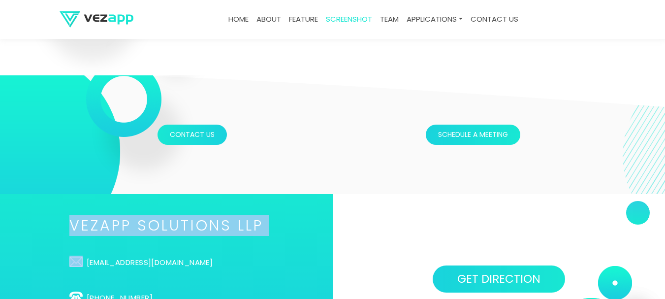
drag, startPoint x: 132, startPoint y: 138, endPoint x: 211, endPoint y: 136, distance: 78.8
click at [211, 136] on div "Contact Us" at bounding box center [193, 135] width 266 height 20
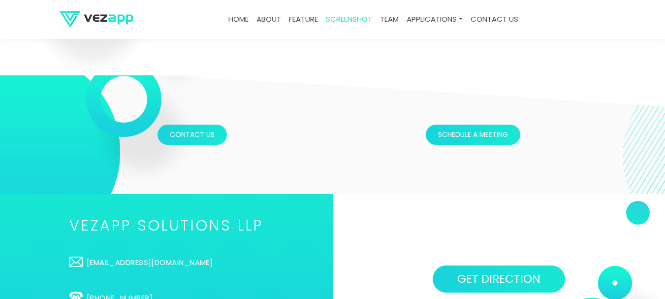
click at [263, 114] on section "Contact Us Schedule a meeting" at bounding box center [332, 134] width 665 height 119
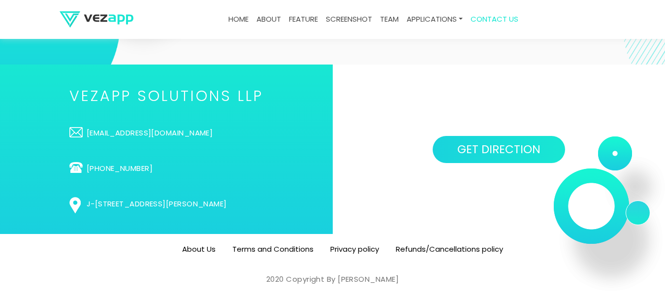
scroll to position [3189, 0]
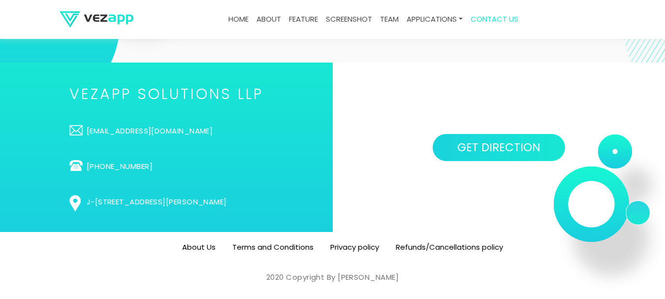
click at [69, 94] on h2 "VEZAPP SOLUTIONS LLP" at bounding box center [166, 94] width 194 height 14
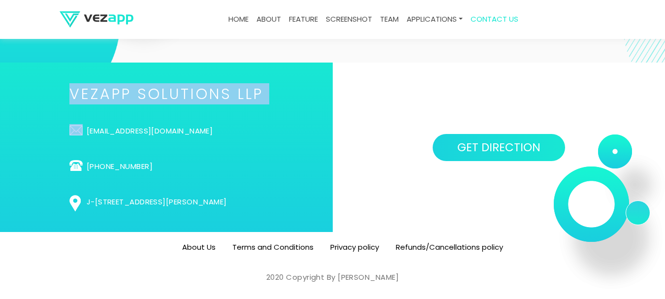
click at [69, 94] on h2 "VEZAPP SOLUTIONS LLP" at bounding box center [166, 94] width 194 height 14
copy ul "VEZAPP SOLUTIONS LLP"
click at [163, 78] on div "VEZAPP SOLUTIONS LLP [EMAIL_ADDRESS][DOMAIN_NAME] [PHONE_NUMBER] [STREET_ADDRES…" at bounding box center [166, 147] width 333 height 169
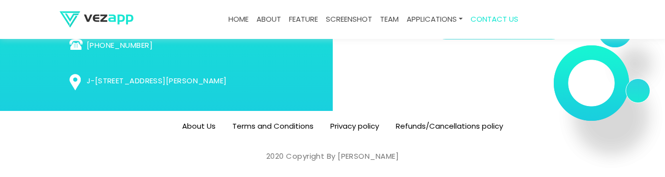
scroll to position [3239, 0]
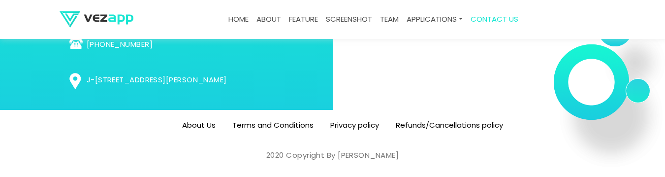
click at [148, 81] on link "J-[STREET_ADDRESS][PERSON_NAME]" at bounding box center [166, 79] width 194 height 11
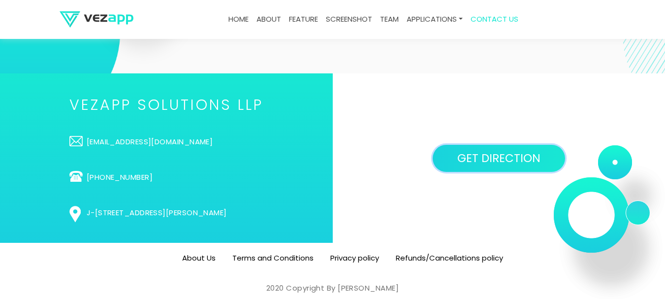
scroll to position [3189, 0]
